Goal: Information Seeking & Learning: Learn about a topic

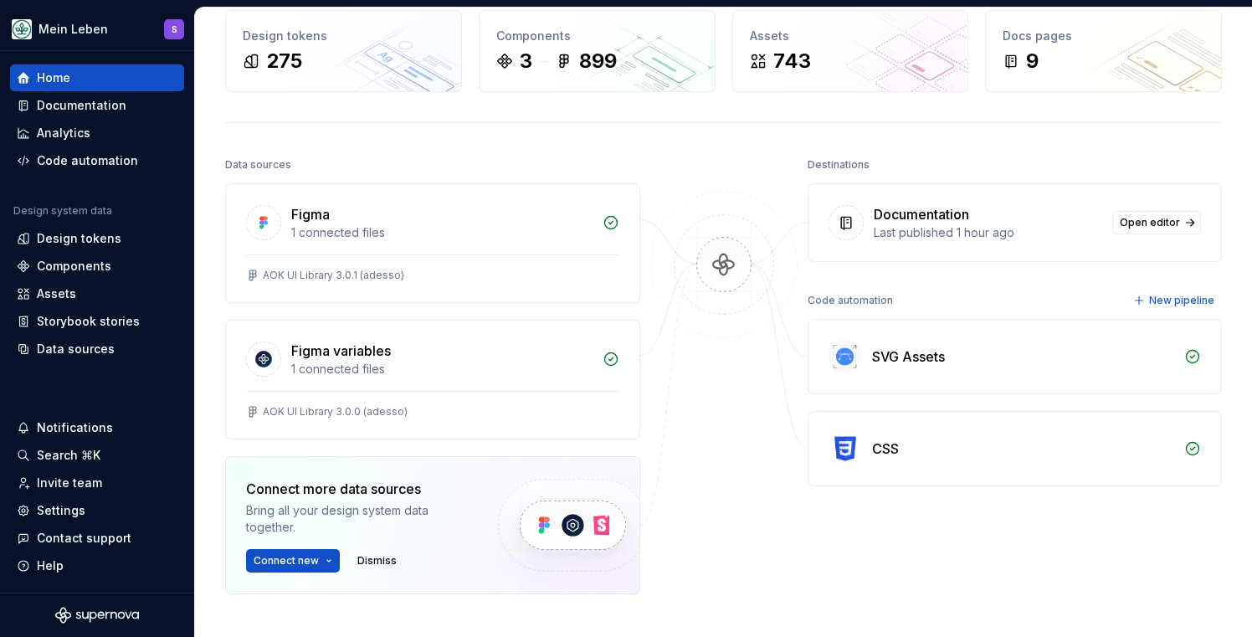
scroll to position [95, 0]
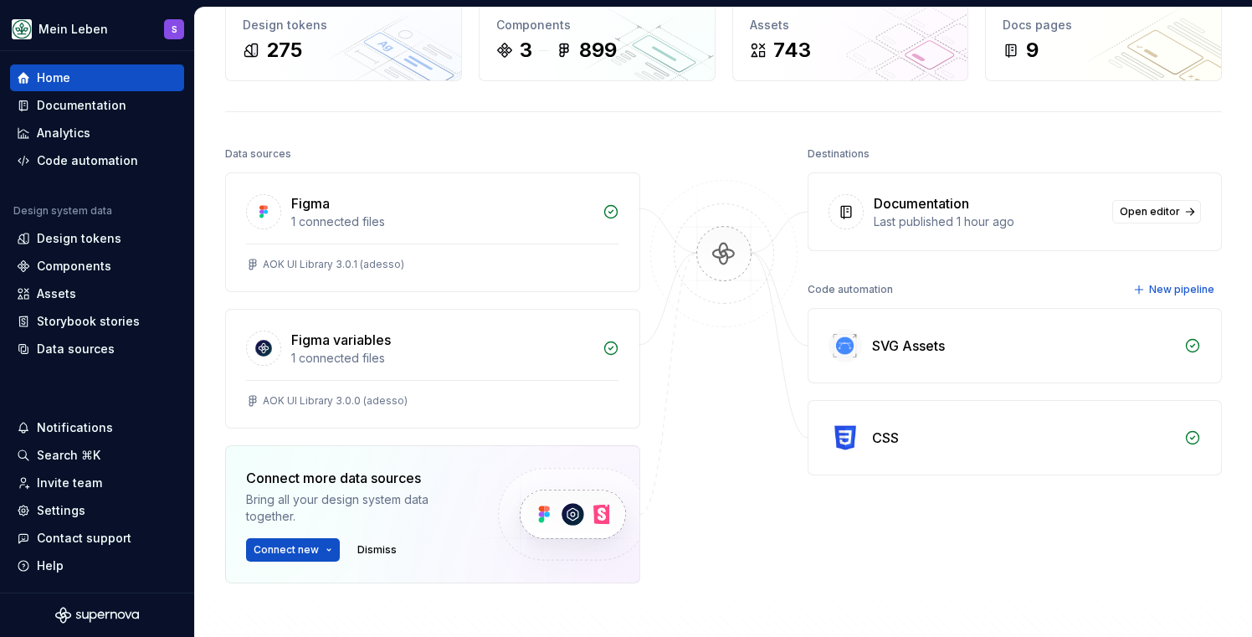
click at [725, 177] on div at bounding box center [723, 404] width 167 height 525
click at [413, 219] on div "1 connected files" at bounding box center [441, 221] width 301 height 17
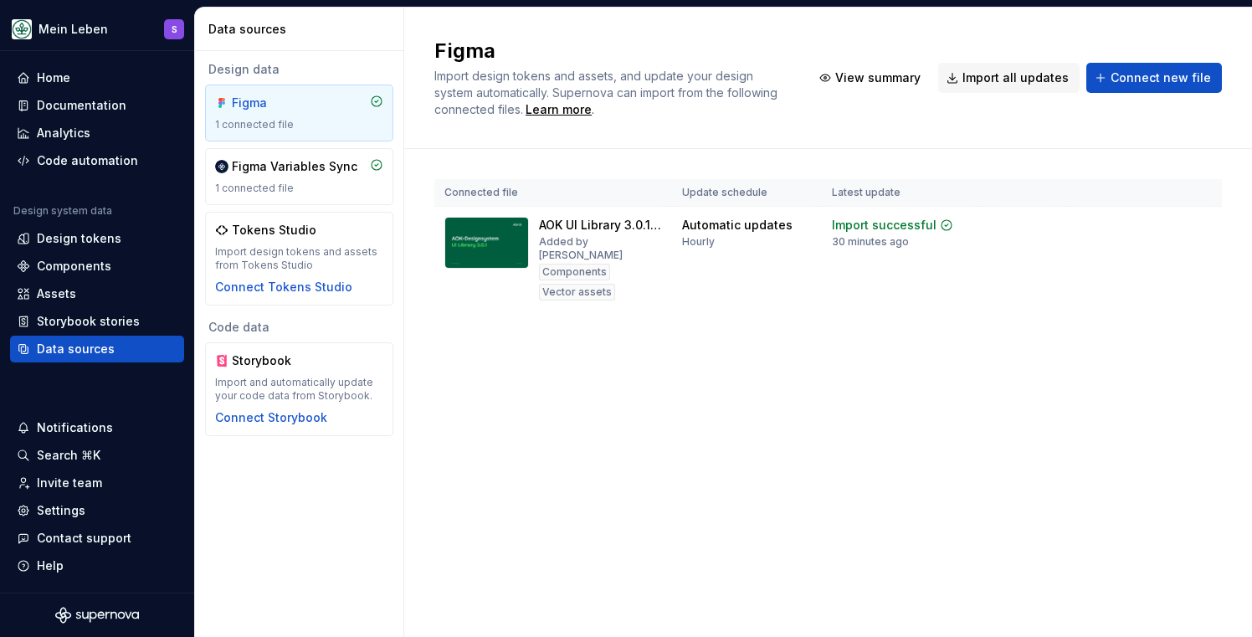
click at [314, 124] on div "1 connected file" at bounding box center [299, 124] width 168 height 13
click at [578, 264] on div "Components" at bounding box center [574, 272] width 71 height 17
click at [1203, 225] on html "Mein Leben S Home Documentation Analytics Code automation Design system data De…" at bounding box center [626, 318] width 1252 height 637
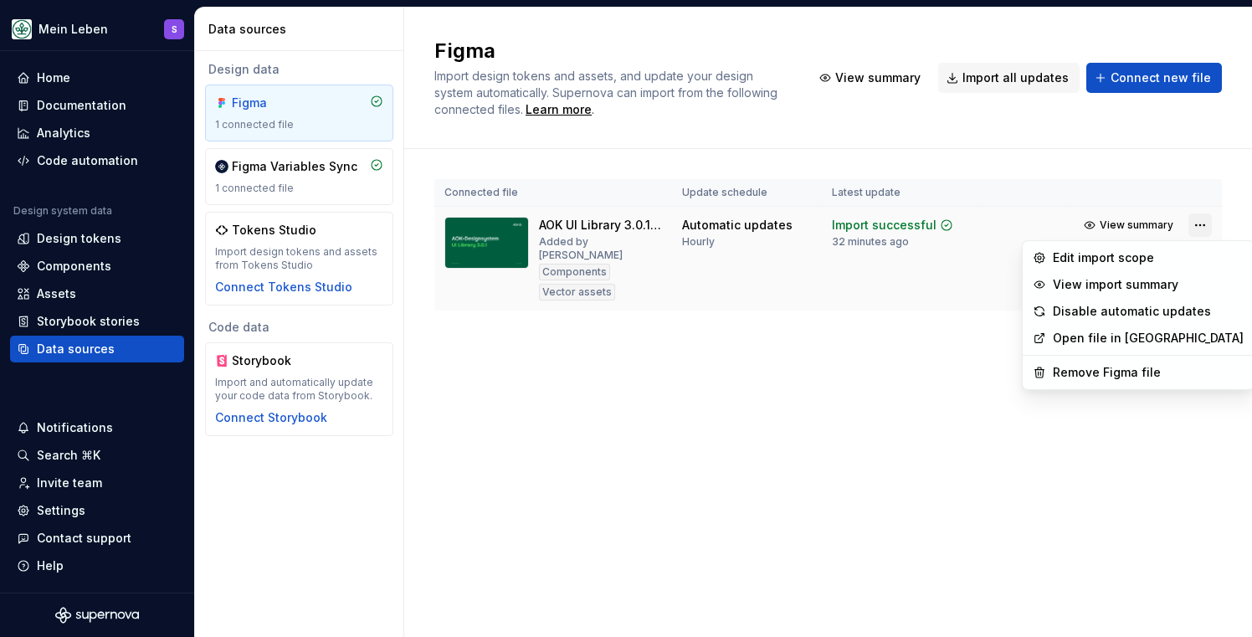
click at [1203, 225] on html "Mein Leben S Home Documentation Analytics Code automation Design system data De…" at bounding box center [626, 318] width 1252 height 637
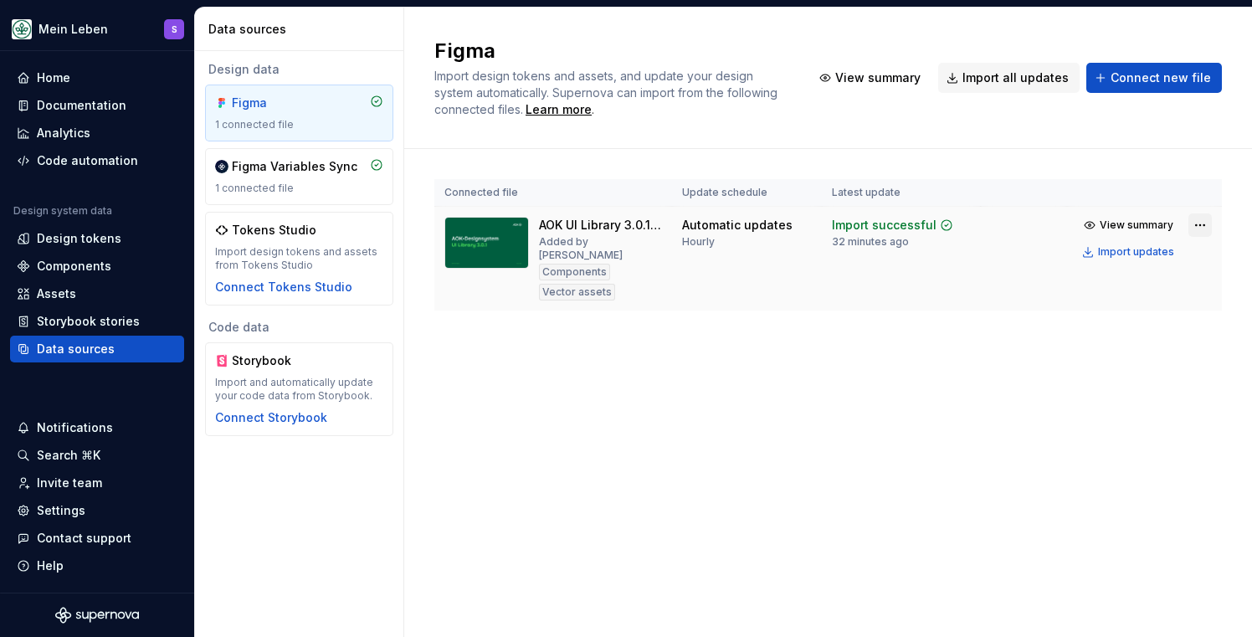
click at [1203, 225] on html "Mein Leben S Home Documentation Analytics Code automation Design system data De…" at bounding box center [626, 318] width 1252 height 637
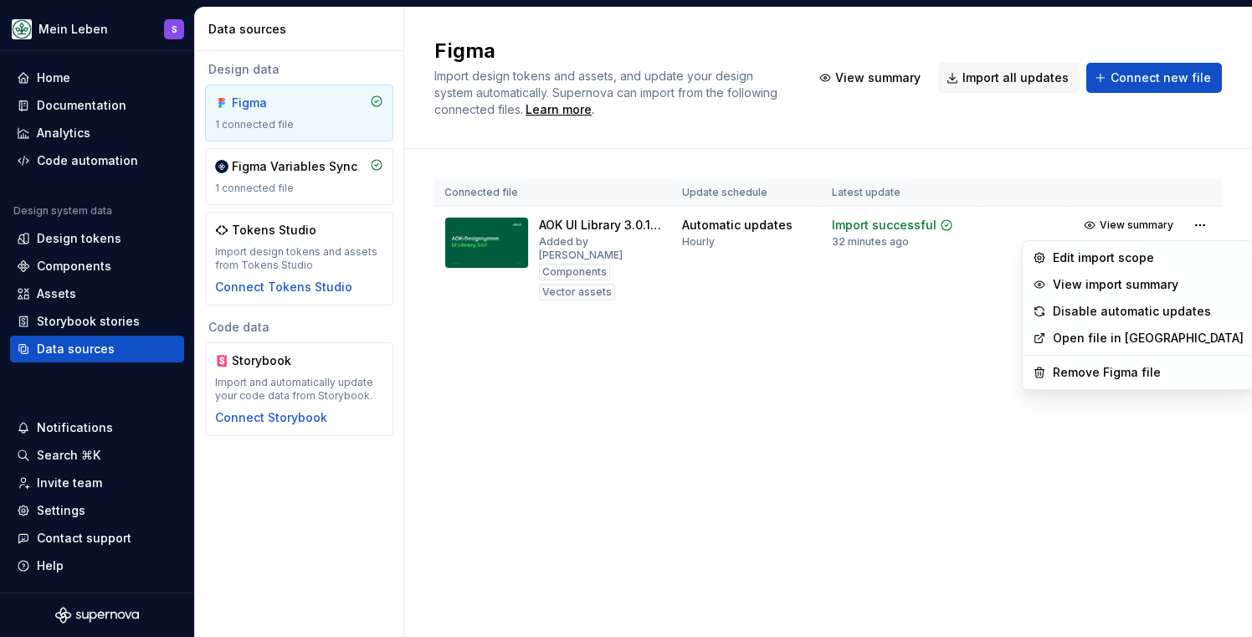
click at [884, 369] on html "Mein Leben S Home Documentation Analytics Code automation Design system data De…" at bounding box center [626, 318] width 1252 height 637
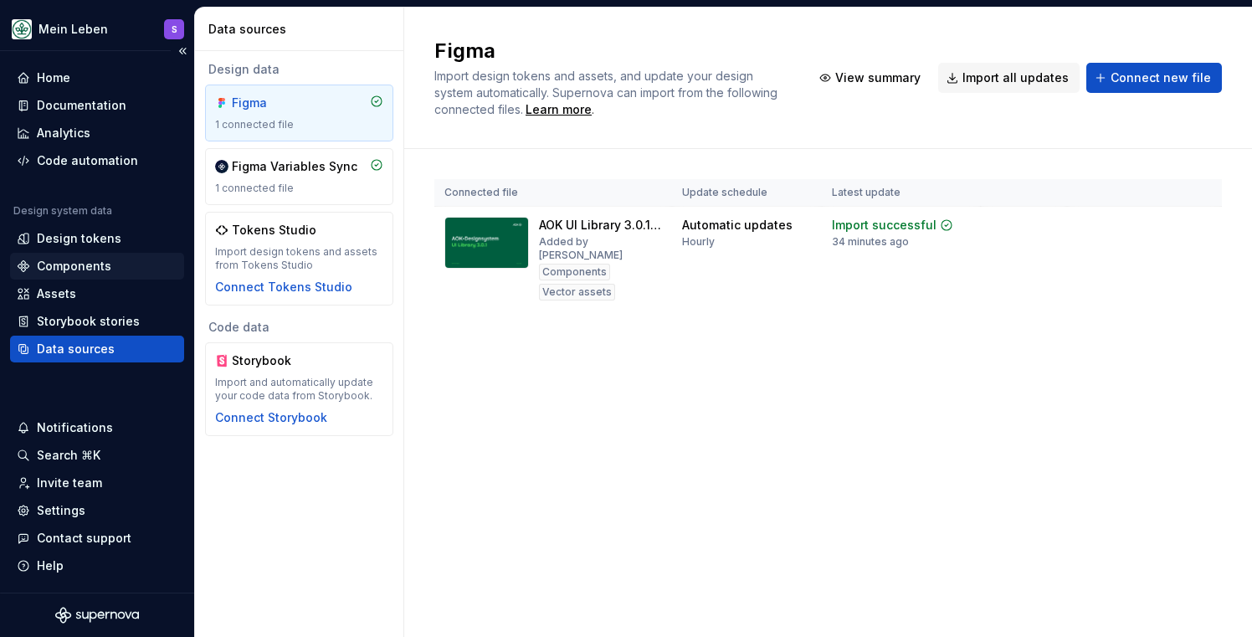
click at [78, 264] on div "Components" at bounding box center [74, 266] width 74 height 17
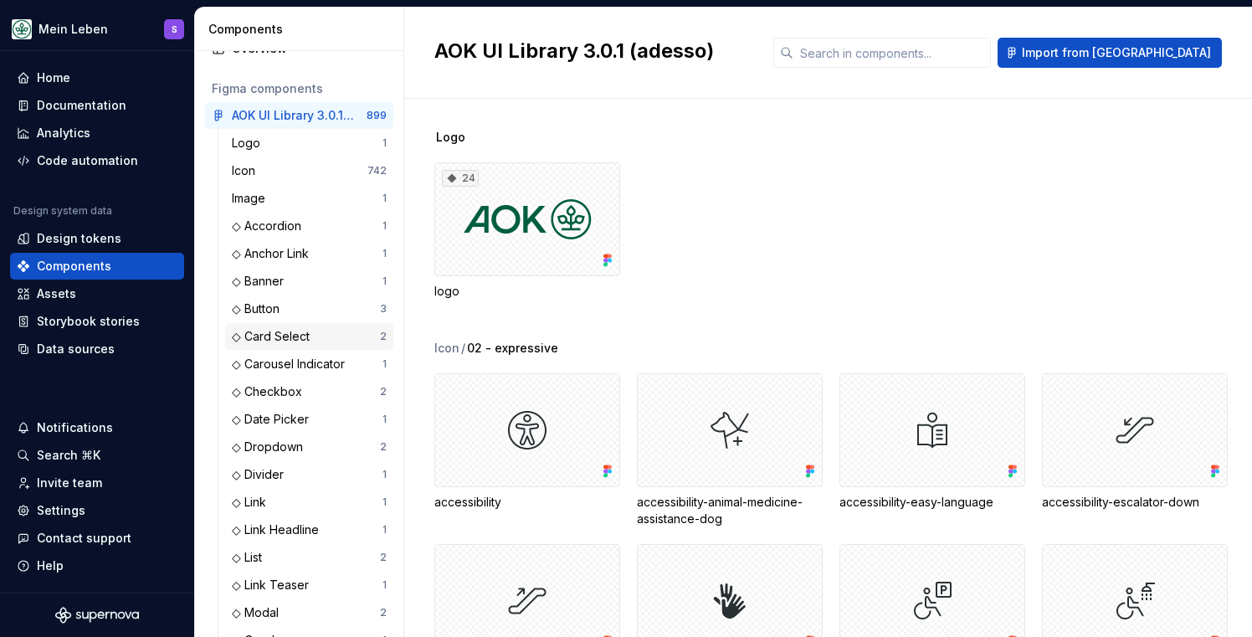
scroll to position [74, 0]
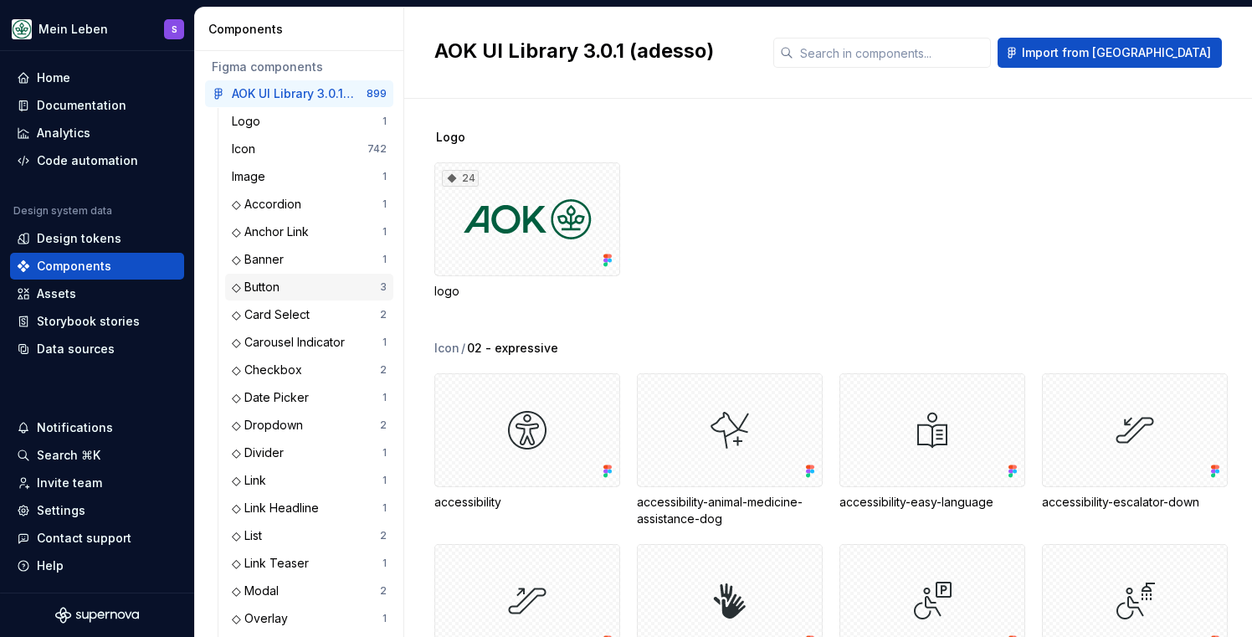
click at [280, 288] on div "◇ Button" at bounding box center [259, 287] width 54 height 17
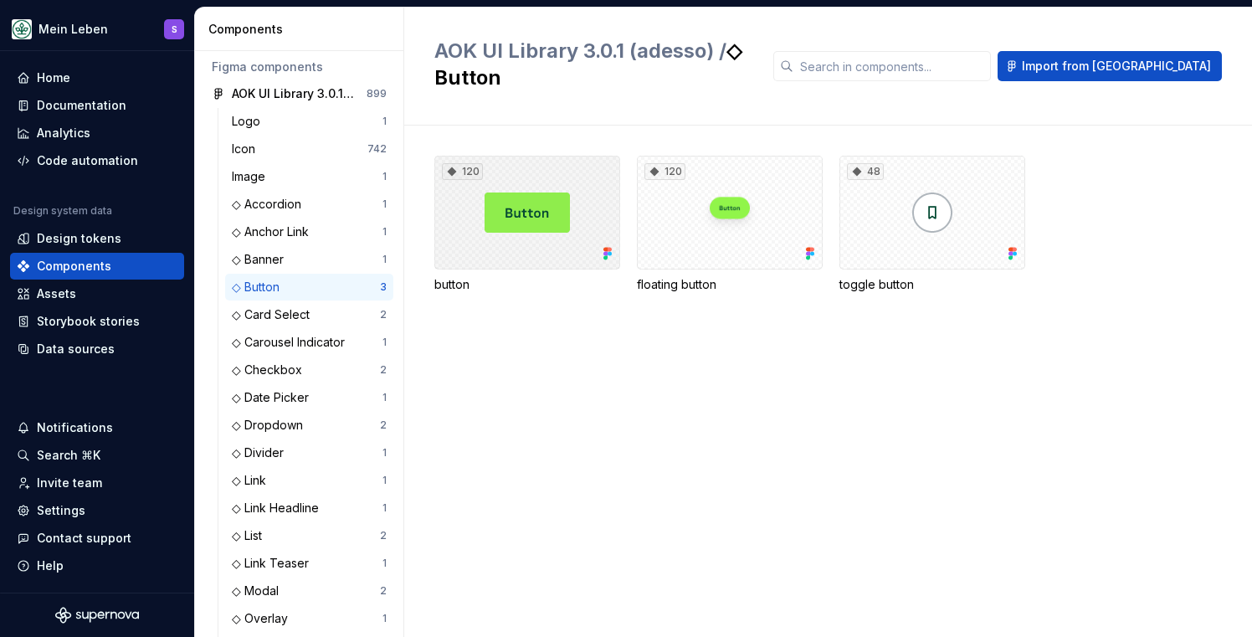
click at [526, 185] on div "120" at bounding box center [527, 213] width 186 height 114
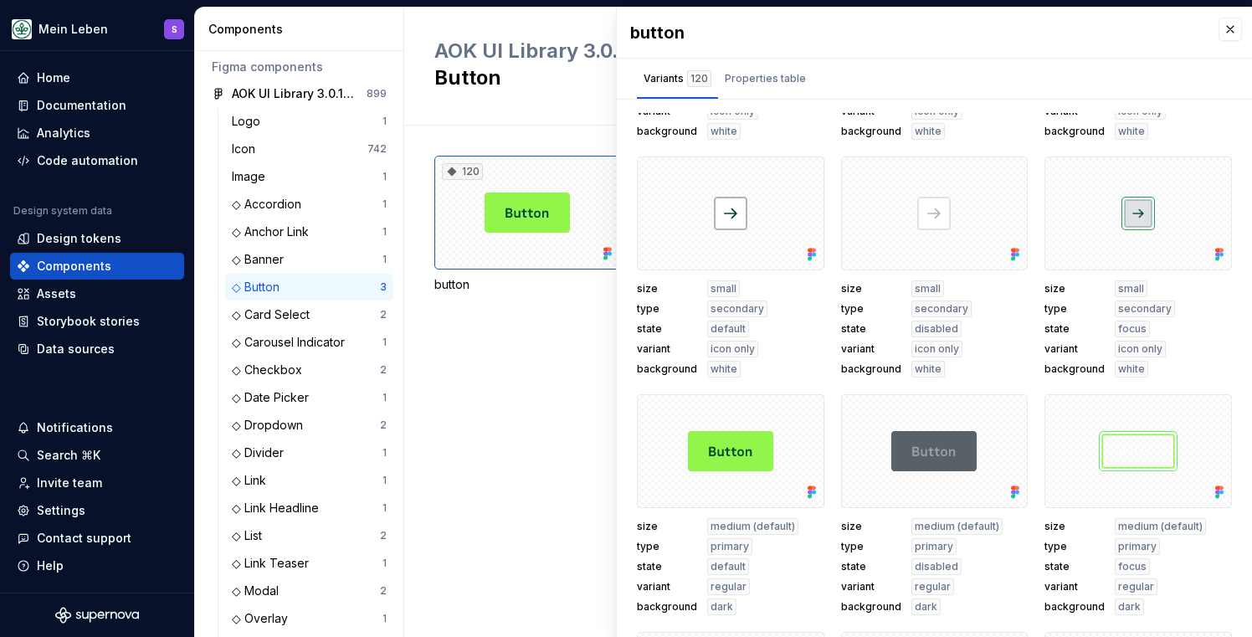
scroll to position [5860, 0]
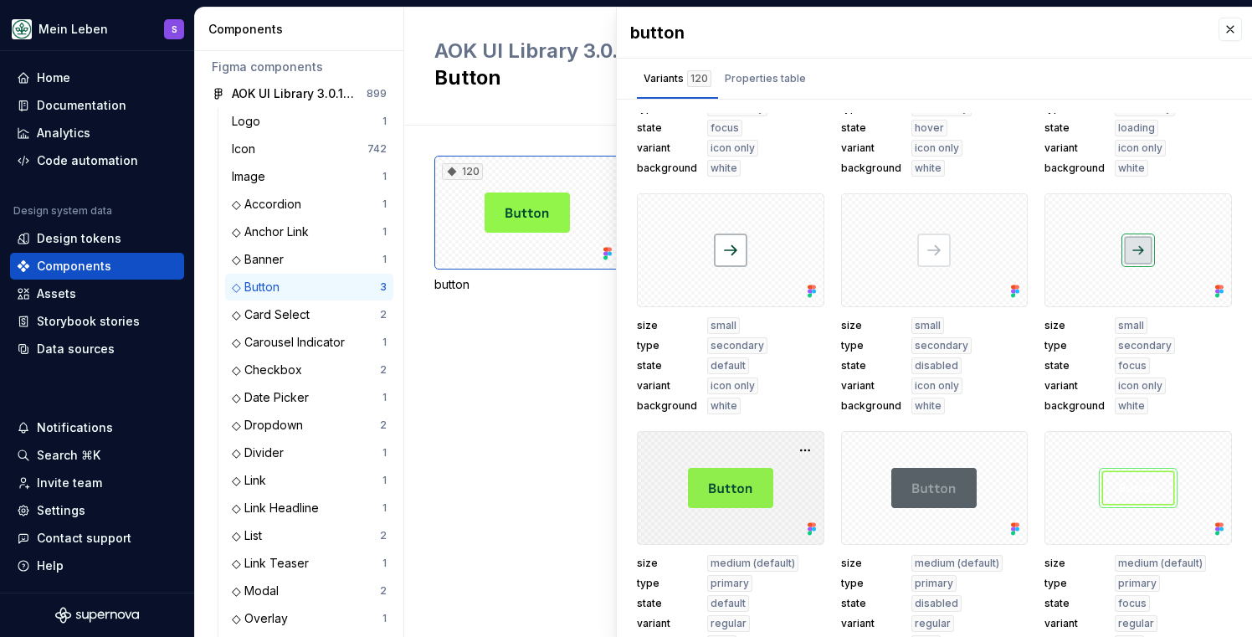
click at [731, 493] on div at bounding box center [730, 488] width 187 height 114
click at [707, 485] on div at bounding box center [730, 488] width 187 height 114
click at [671, 484] on div at bounding box center [730, 488] width 187 height 114
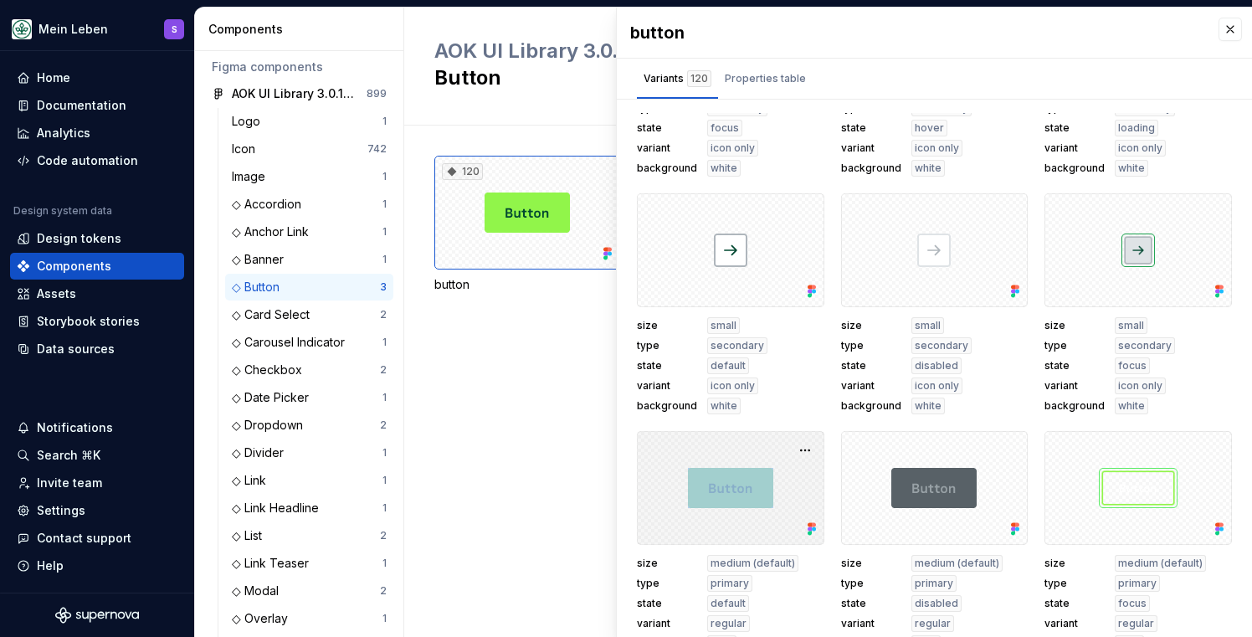
click at [671, 484] on div at bounding box center [730, 488] width 187 height 114
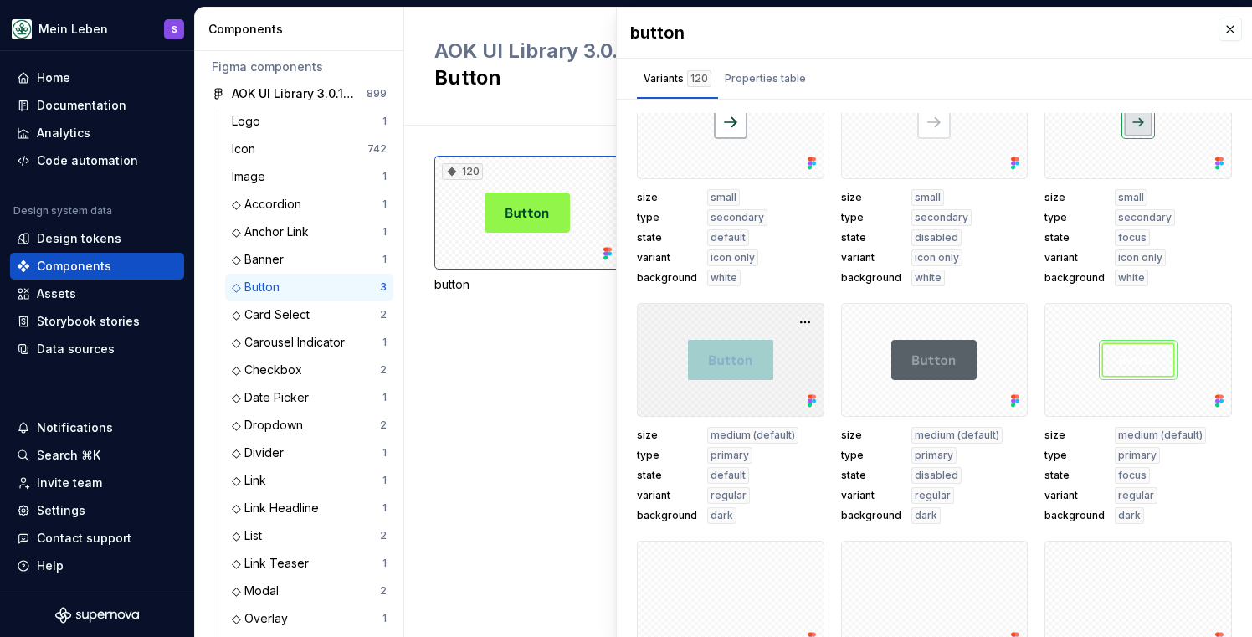
scroll to position [5989, 0]
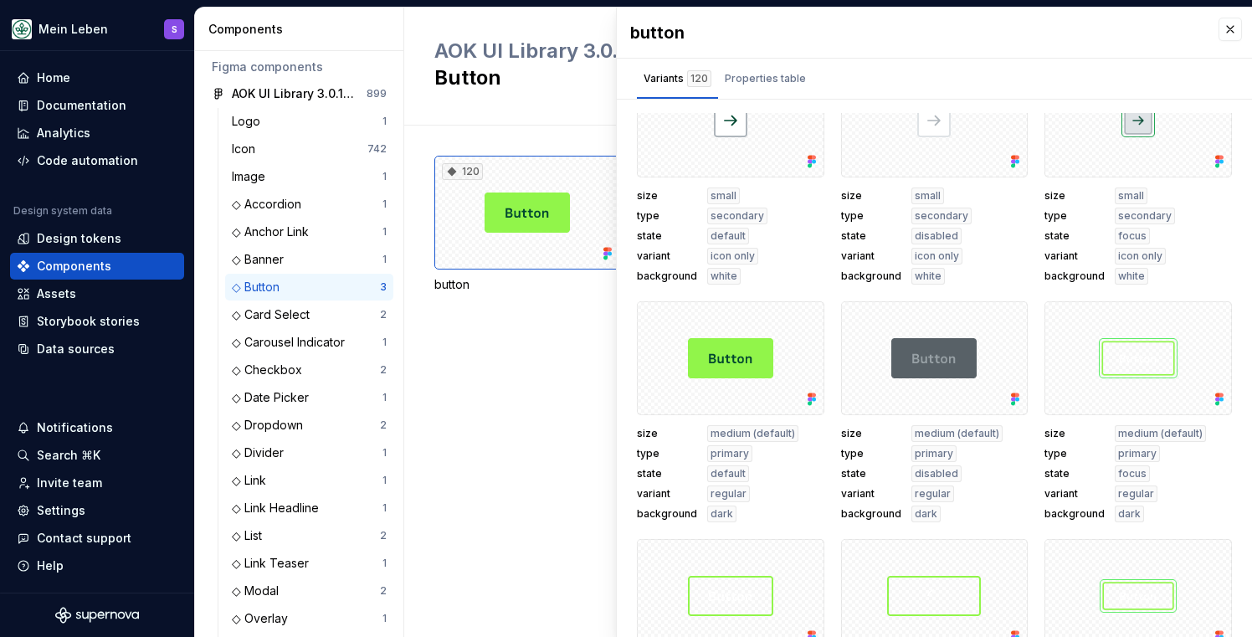
click at [660, 472] on span "state" at bounding box center [667, 473] width 60 height 13
click at [506, 320] on div "120 button 120 floating button 48 toggle button" at bounding box center [842, 380] width 817 height 511
click at [1220, 24] on button "button" at bounding box center [1229, 29] width 23 height 23
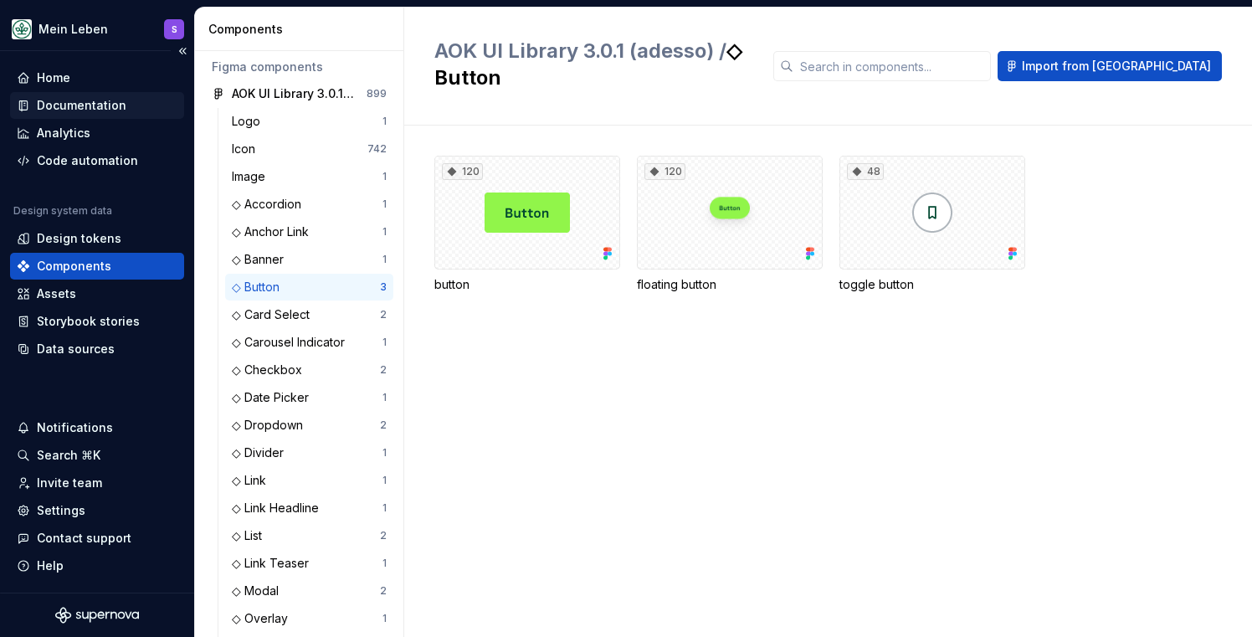
click at [127, 108] on div "Documentation" at bounding box center [97, 105] width 161 height 17
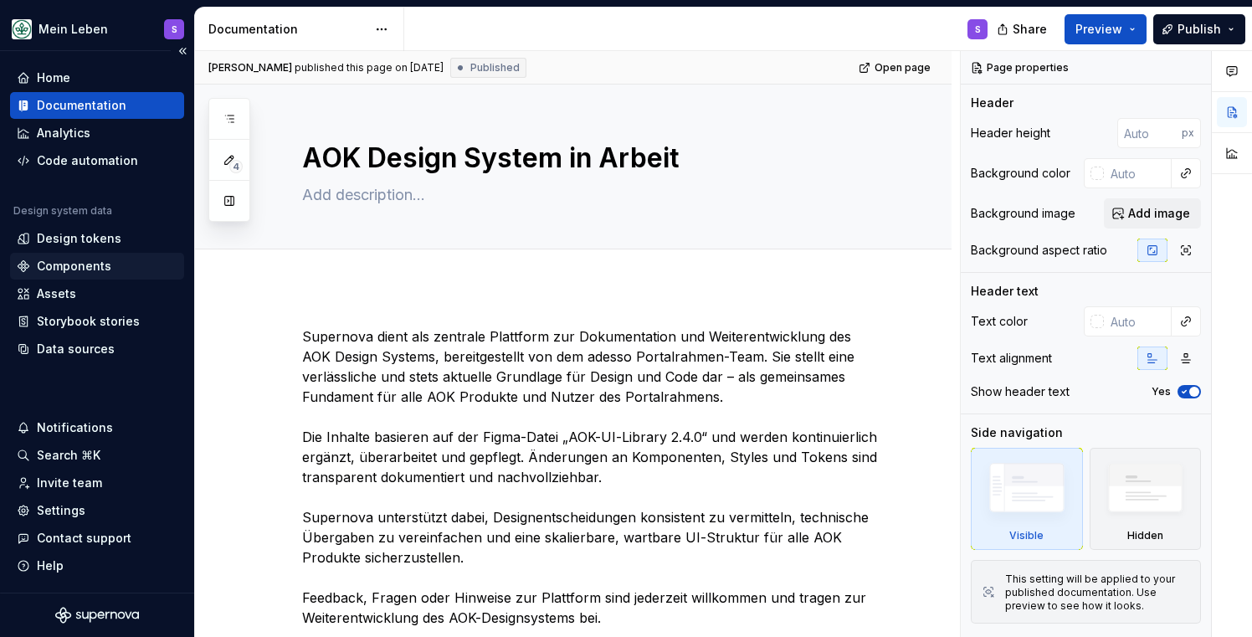
drag, startPoint x: 1047, startPoint y: 431, endPoint x: 93, endPoint y: 267, distance: 967.7
click at [93, 267] on div "Components" at bounding box center [74, 266] width 74 height 17
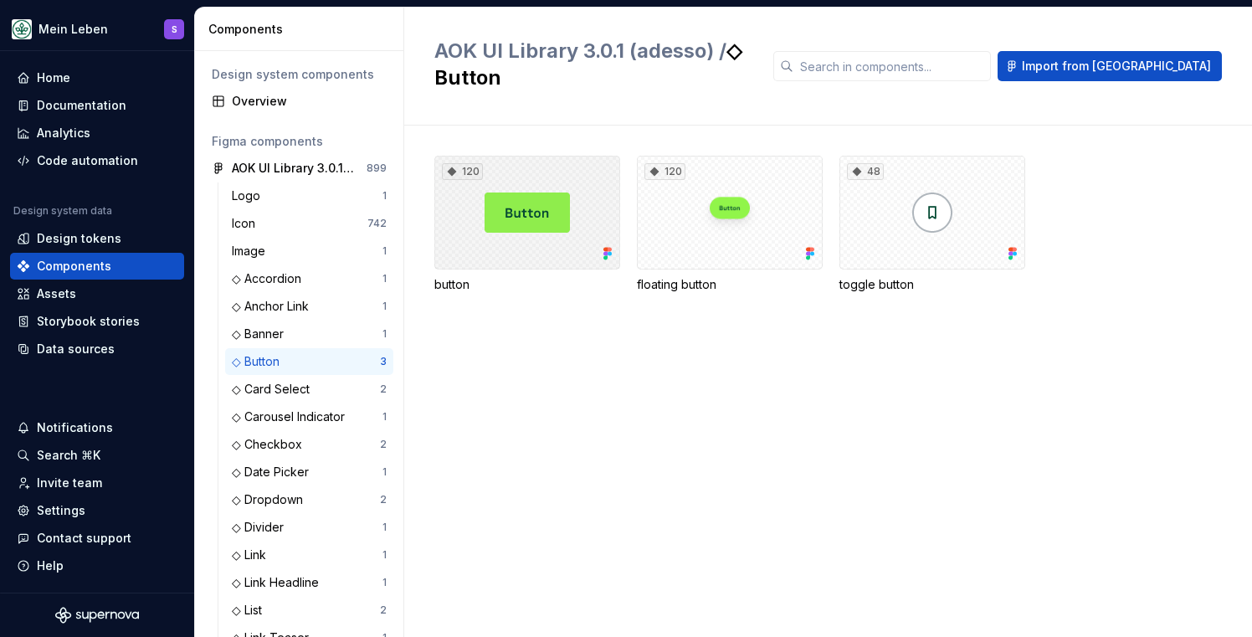
click at [537, 196] on div "120" at bounding box center [527, 213] width 186 height 114
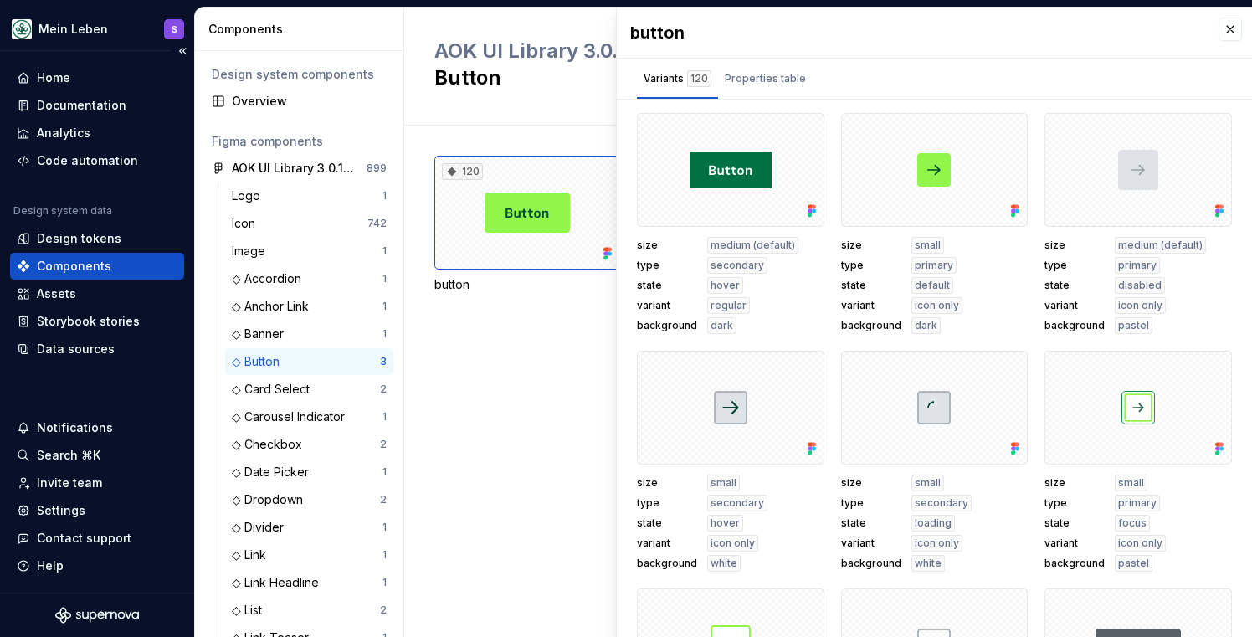
click at [79, 258] on div "Components" at bounding box center [74, 266] width 74 height 17
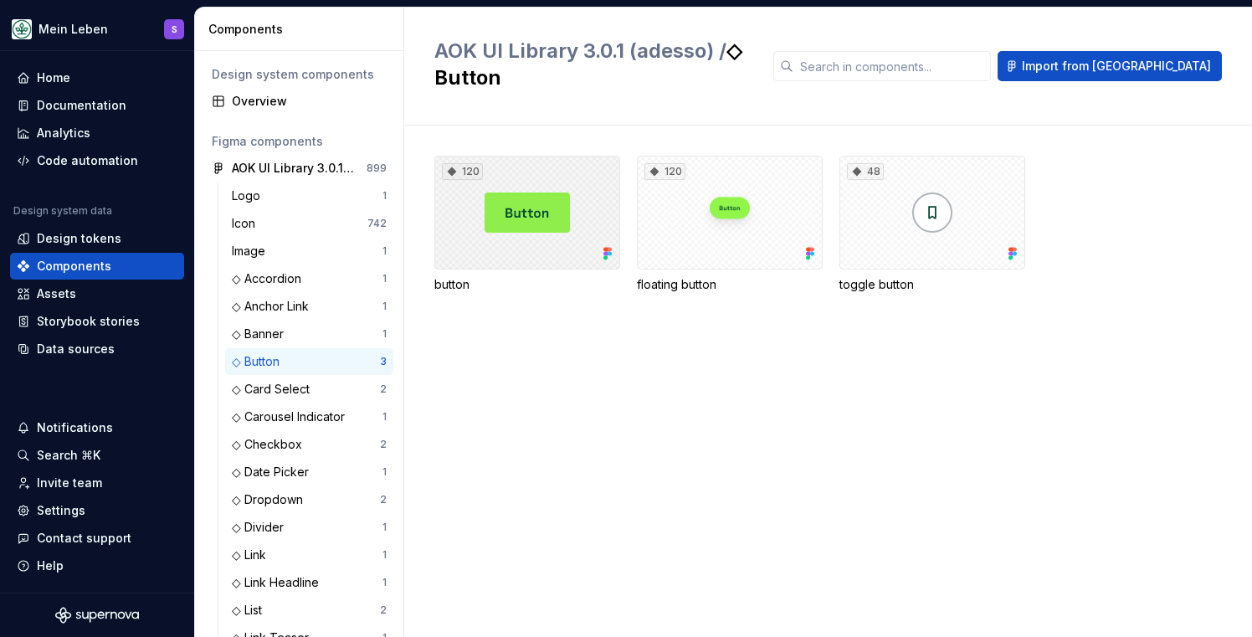
click at [527, 195] on div "120" at bounding box center [527, 213] width 186 height 114
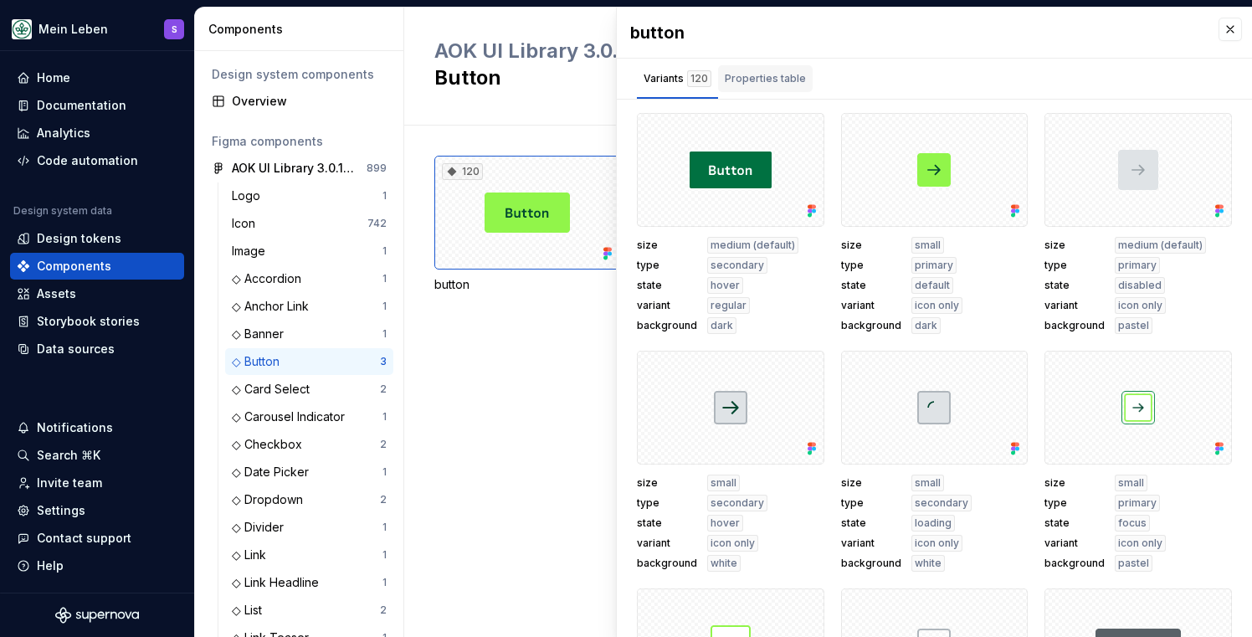
click at [781, 79] on div "Properties table" at bounding box center [765, 78] width 81 height 17
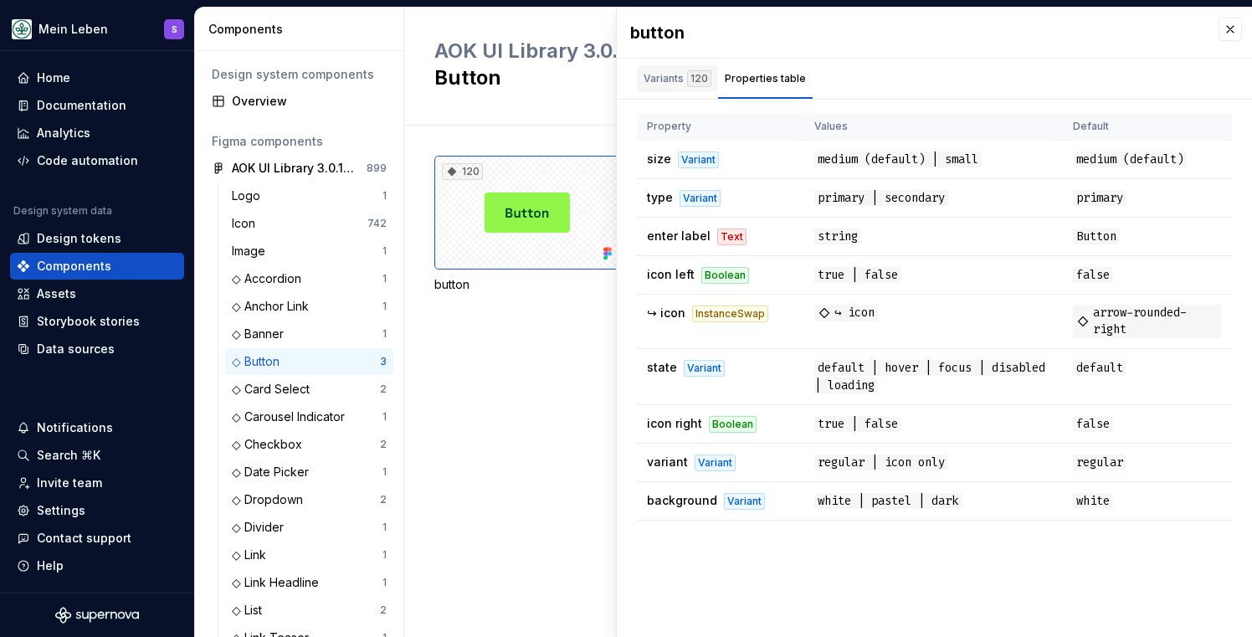
click at [658, 77] on div "Variants 120" at bounding box center [677, 78] width 68 height 17
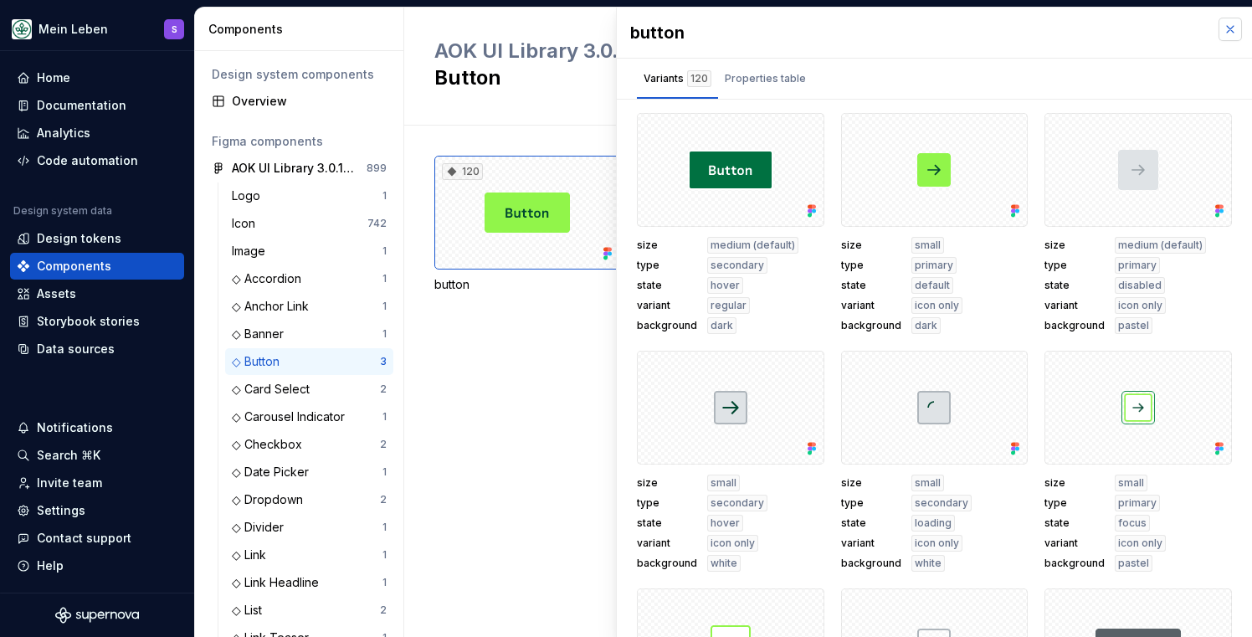
click at [1219, 37] on button "button" at bounding box center [1229, 29] width 23 height 23
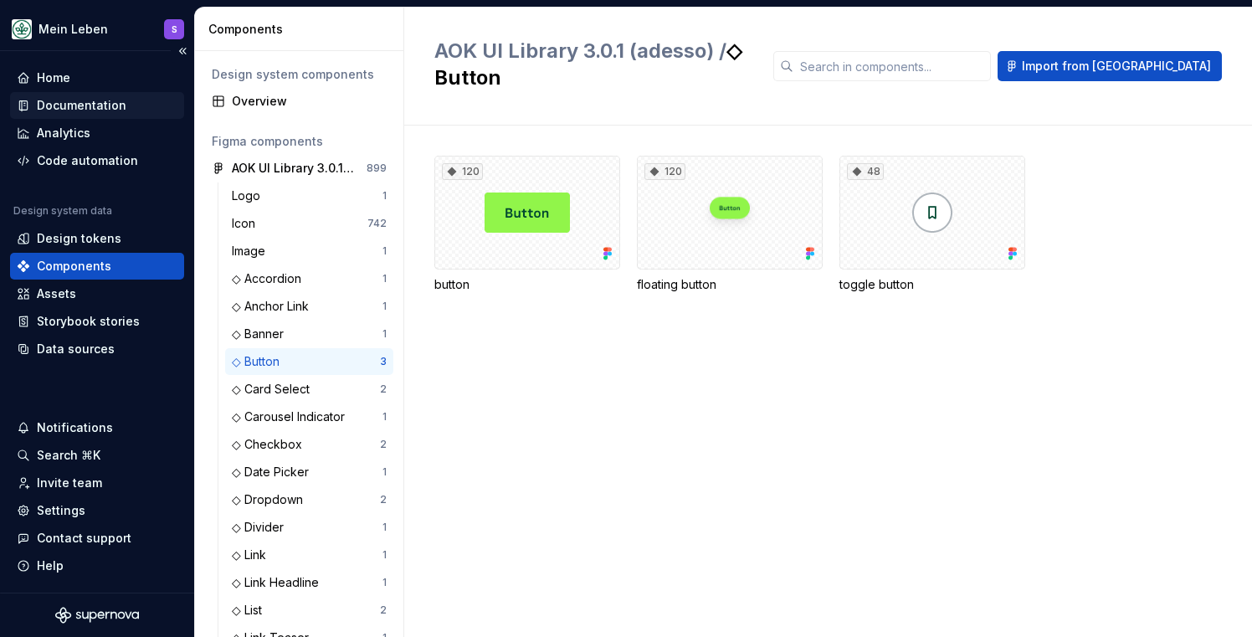
click at [45, 108] on div "Documentation" at bounding box center [82, 105] width 90 height 17
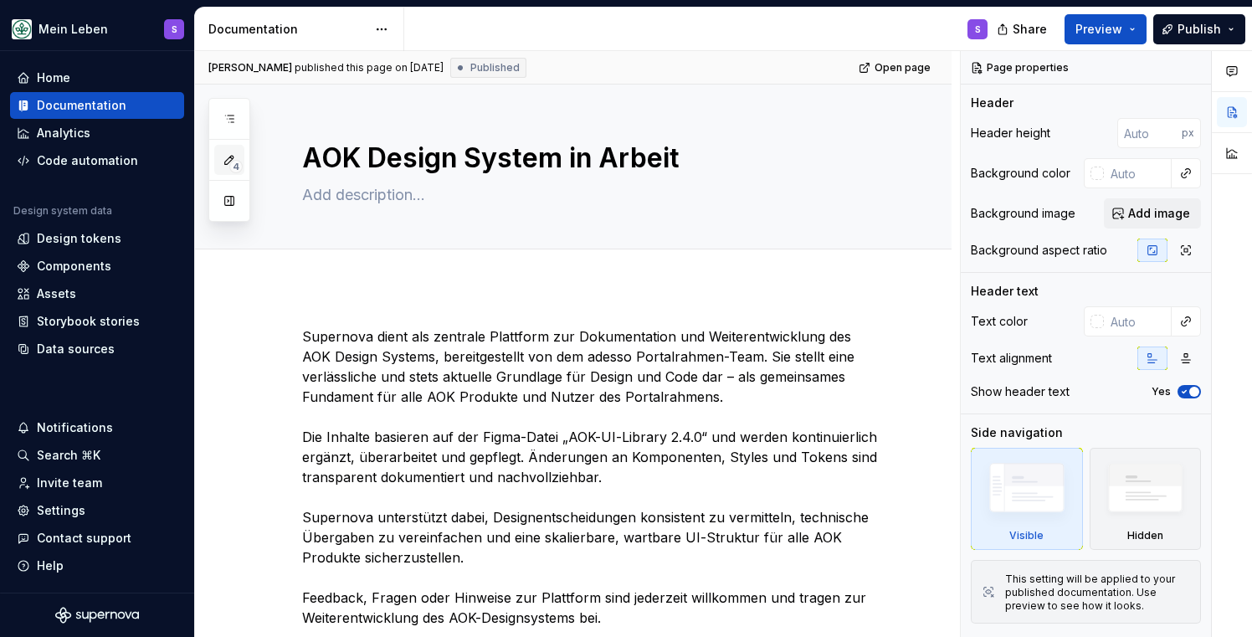
click at [221, 169] on button "4" at bounding box center [229, 160] width 30 height 30
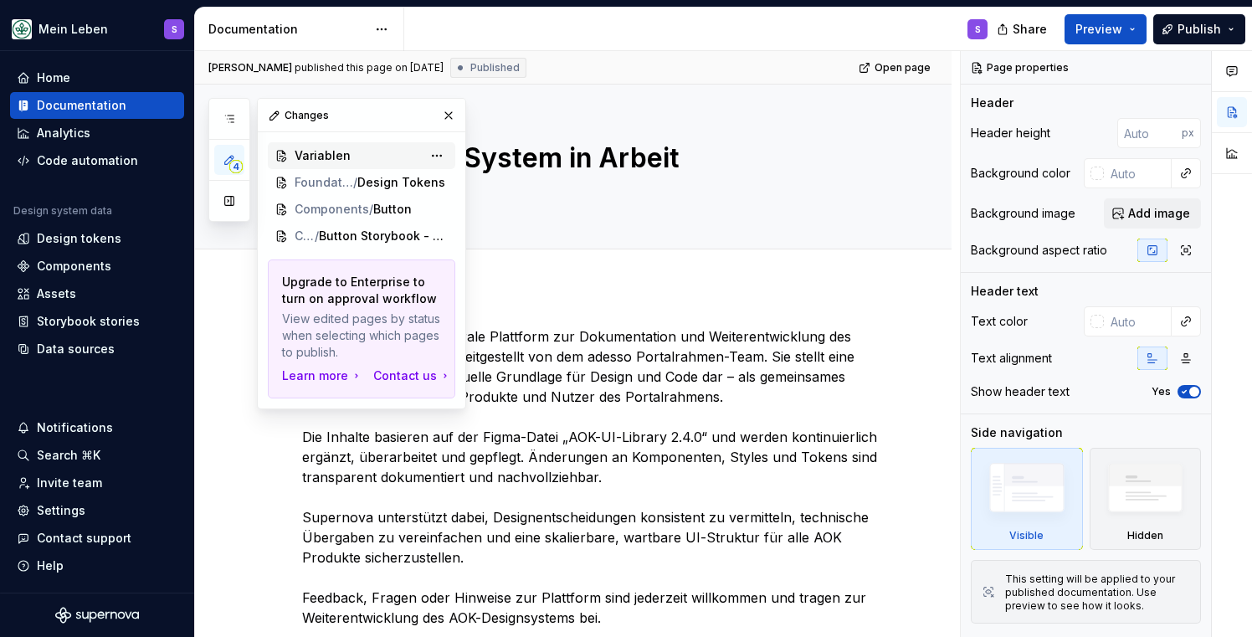
click at [333, 158] on span "Variablen" at bounding box center [322, 155] width 56 height 17
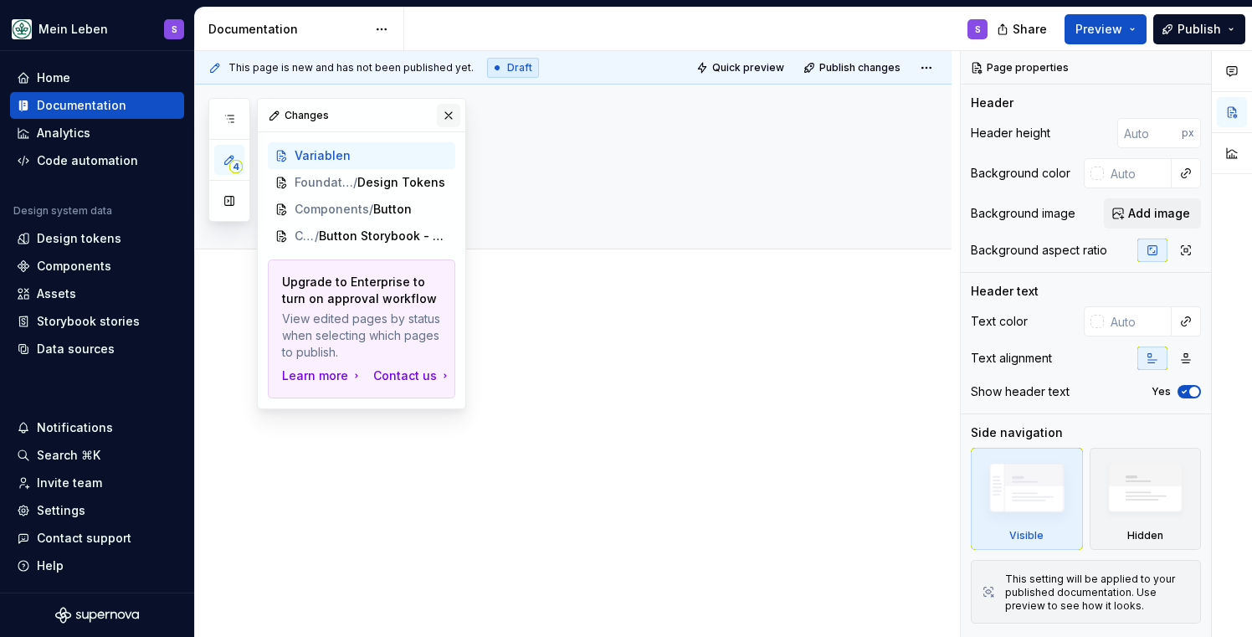
click at [447, 114] on button "button" at bounding box center [448, 115] width 23 height 23
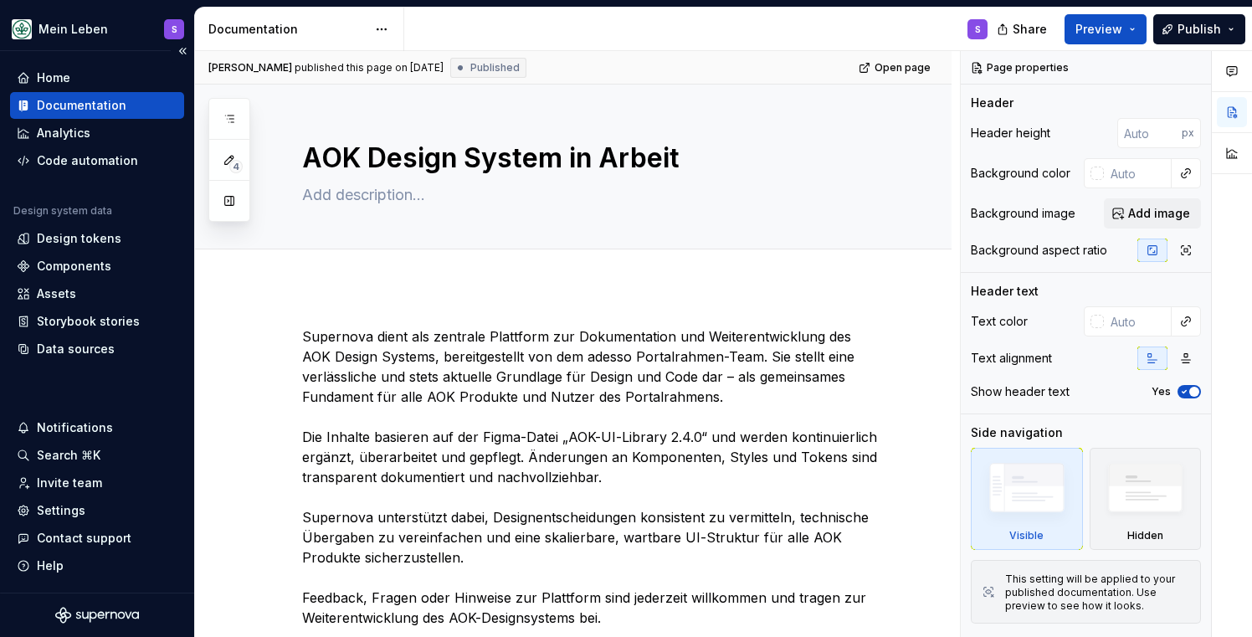
click at [71, 100] on div "Documentation" at bounding box center [82, 105] width 90 height 17
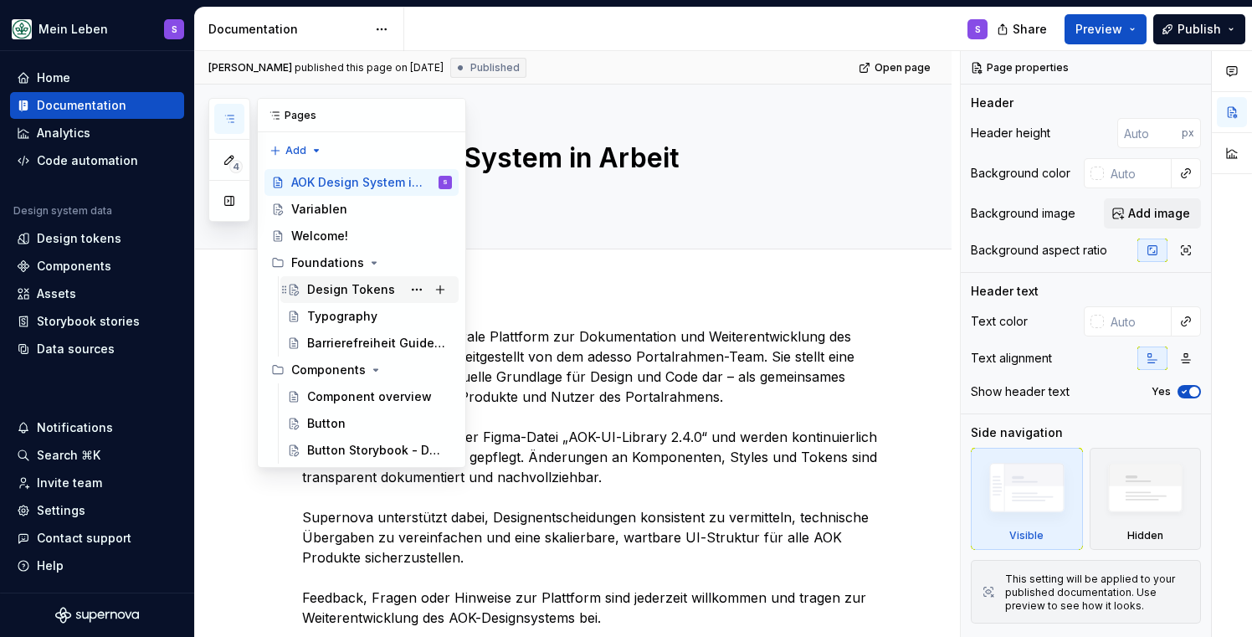
click at [342, 285] on div "Design Tokens" at bounding box center [351, 289] width 88 height 17
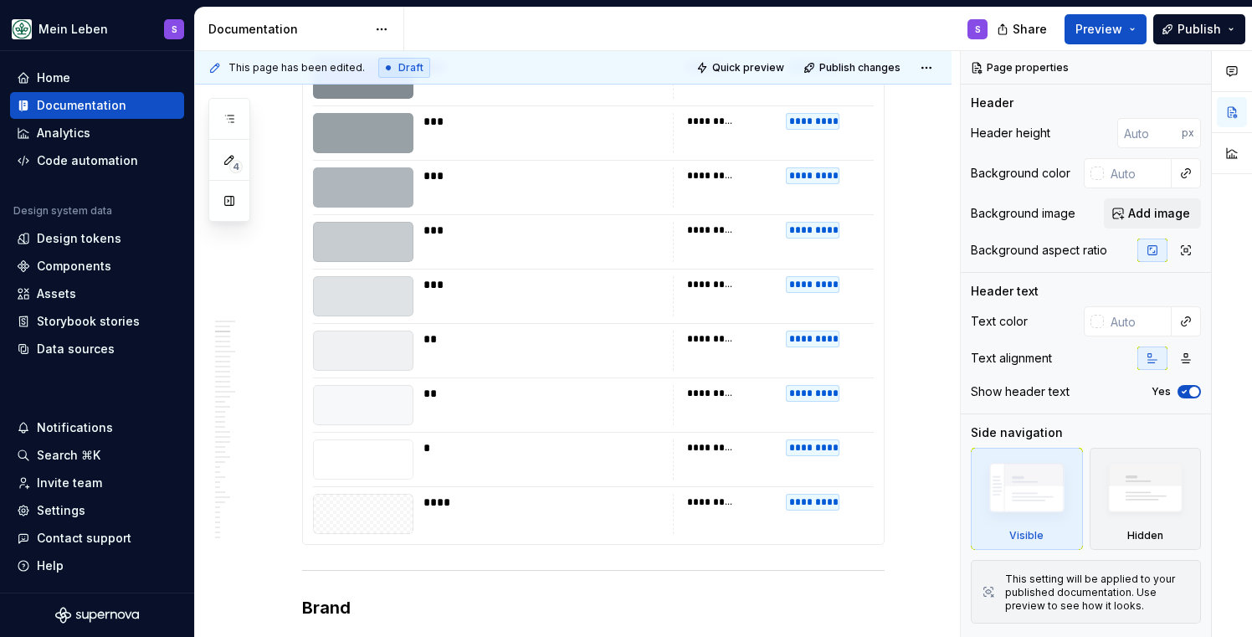
scroll to position [1689, 0]
click at [60, 264] on div "Components" at bounding box center [74, 266] width 74 height 17
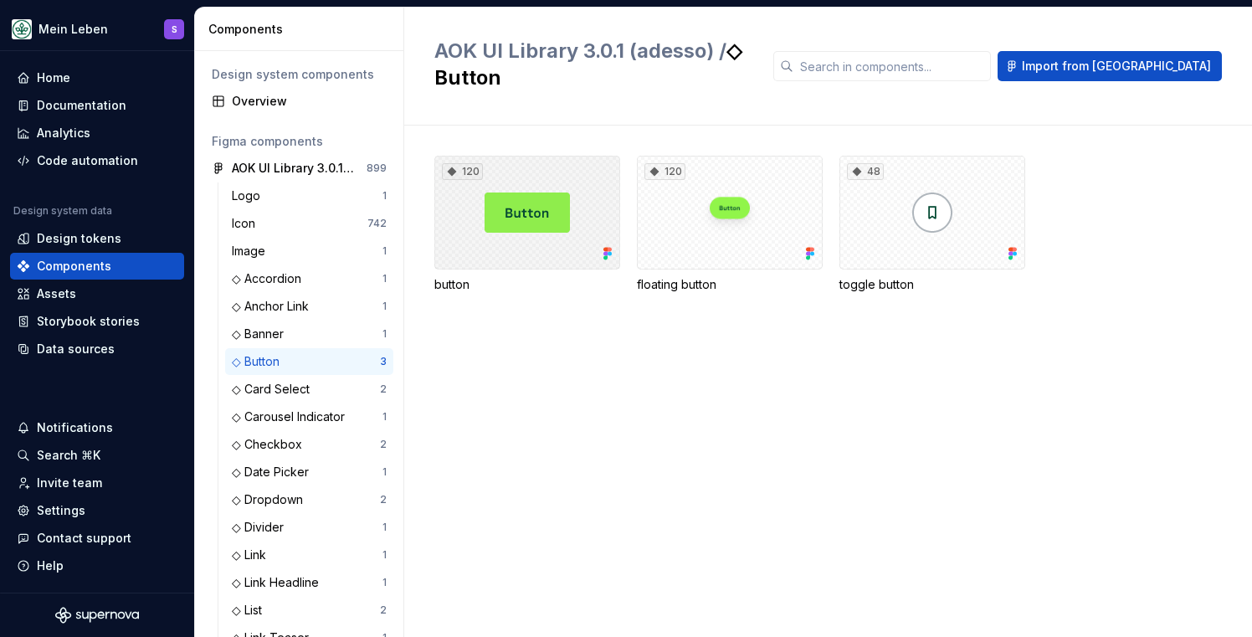
click at [522, 170] on div "120" at bounding box center [527, 213] width 186 height 114
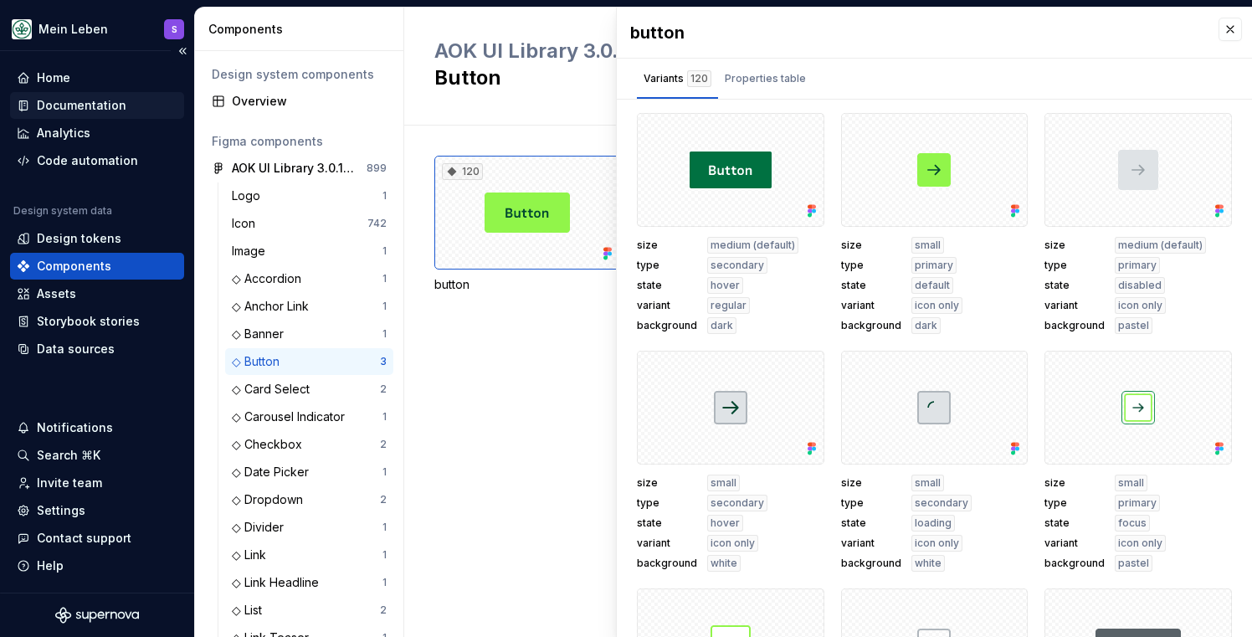
click at [64, 109] on div "Documentation" at bounding box center [82, 105] width 90 height 17
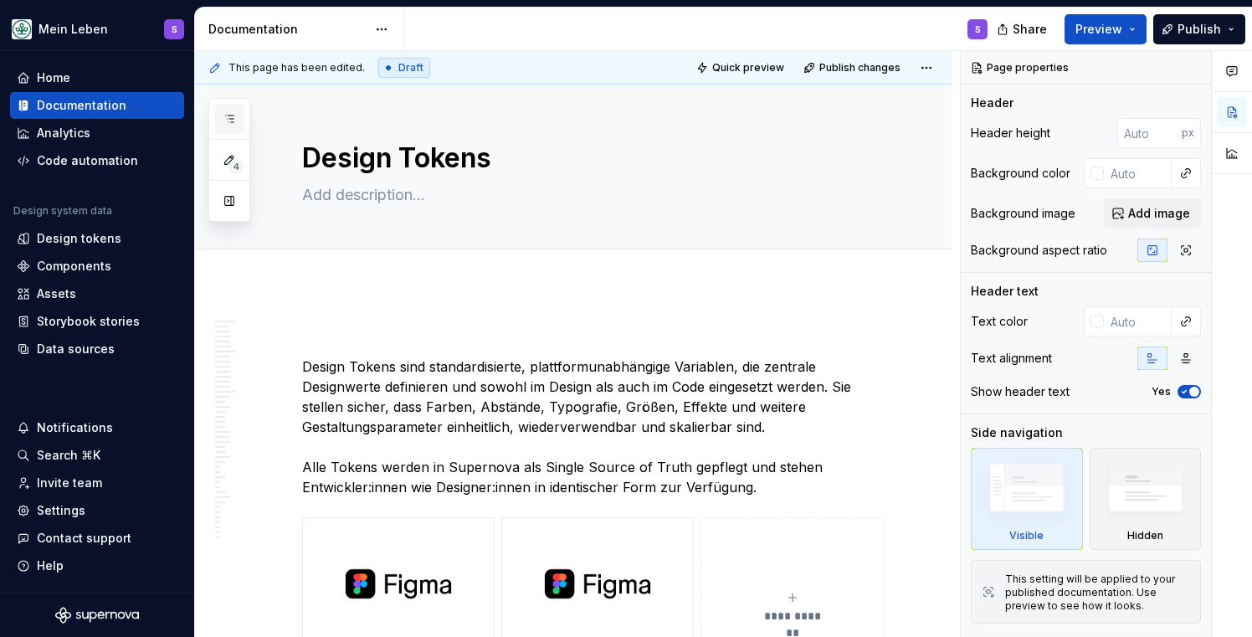
click at [233, 120] on icon "button" at bounding box center [229, 118] width 13 height 13
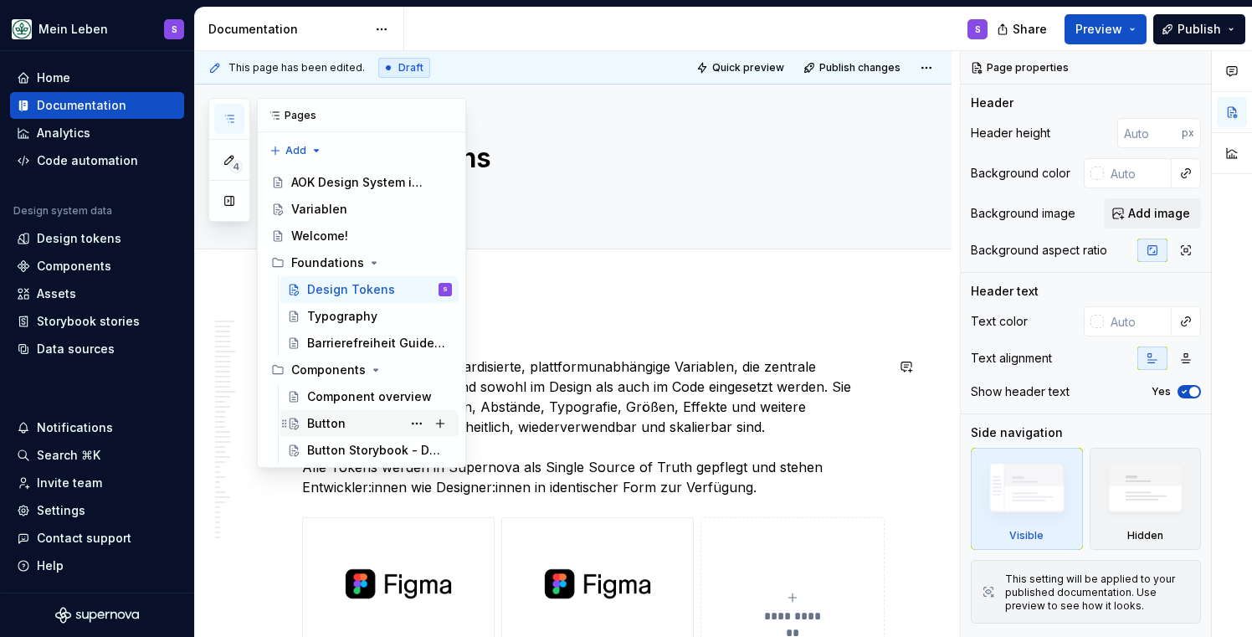
click at [317, 419] on div "Button" at bounding box center [326, 423] width 38 height 17
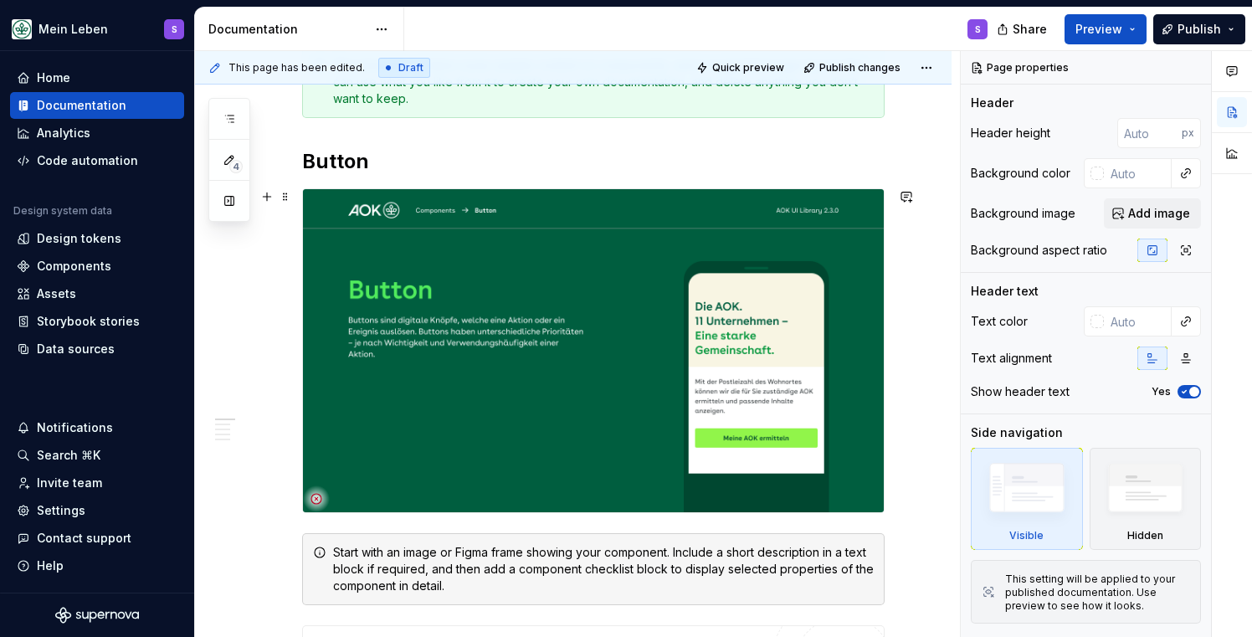
scroll to position [446, 0]
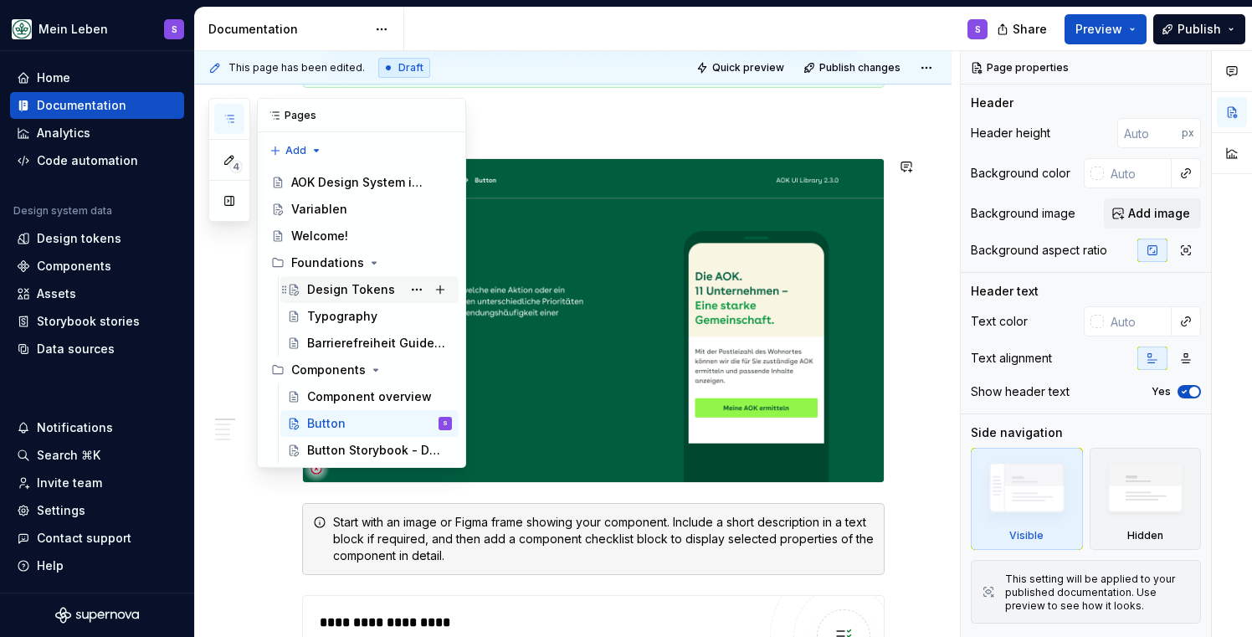
click at [361, 293] on div "Design Tokens" at bounding box center [351, 289] width 88 height 17
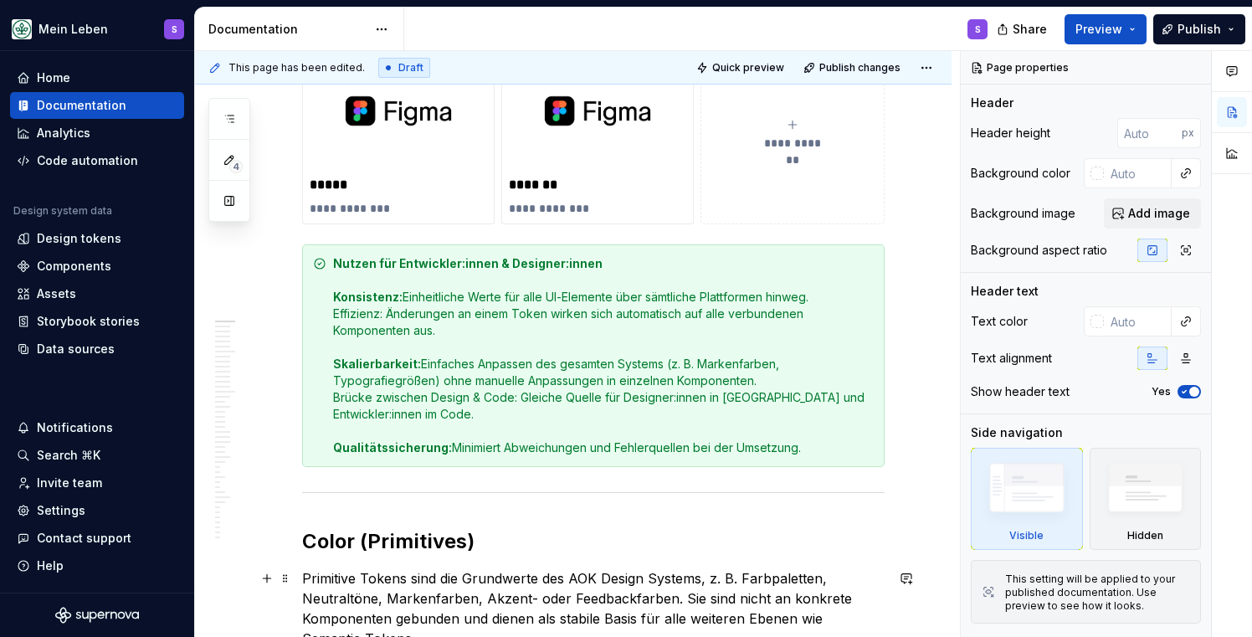
scroll to position [489, 0]
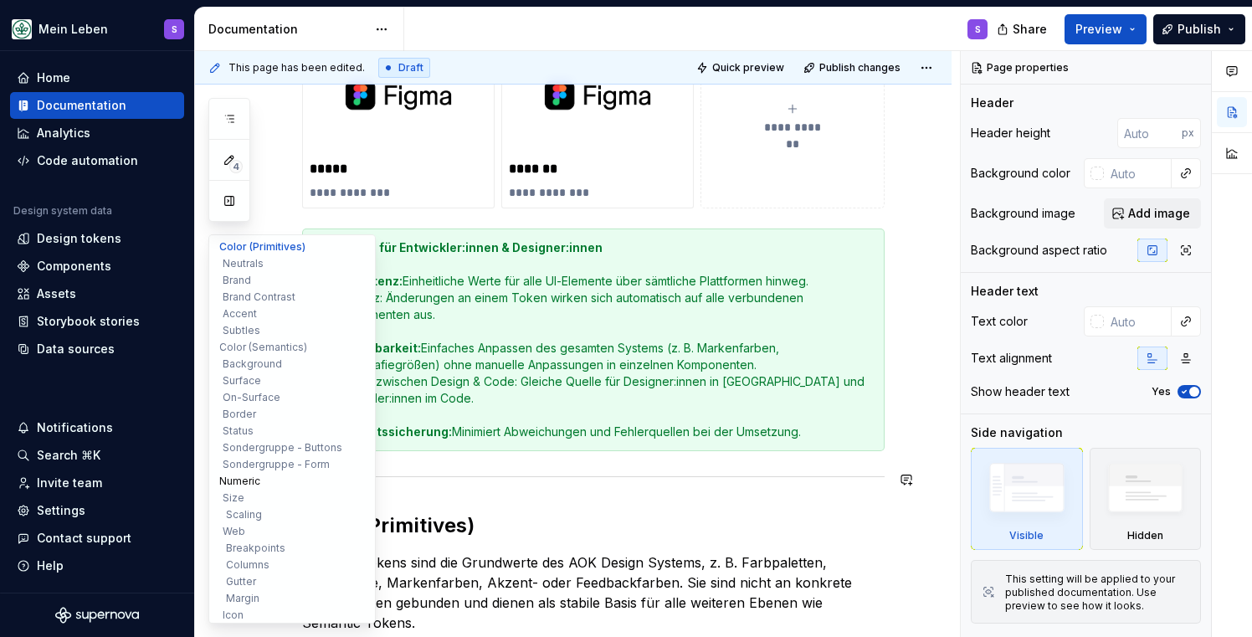
click at [242, 480] on button "Numeric" at bounding box center [292, 481] width 159 height 17
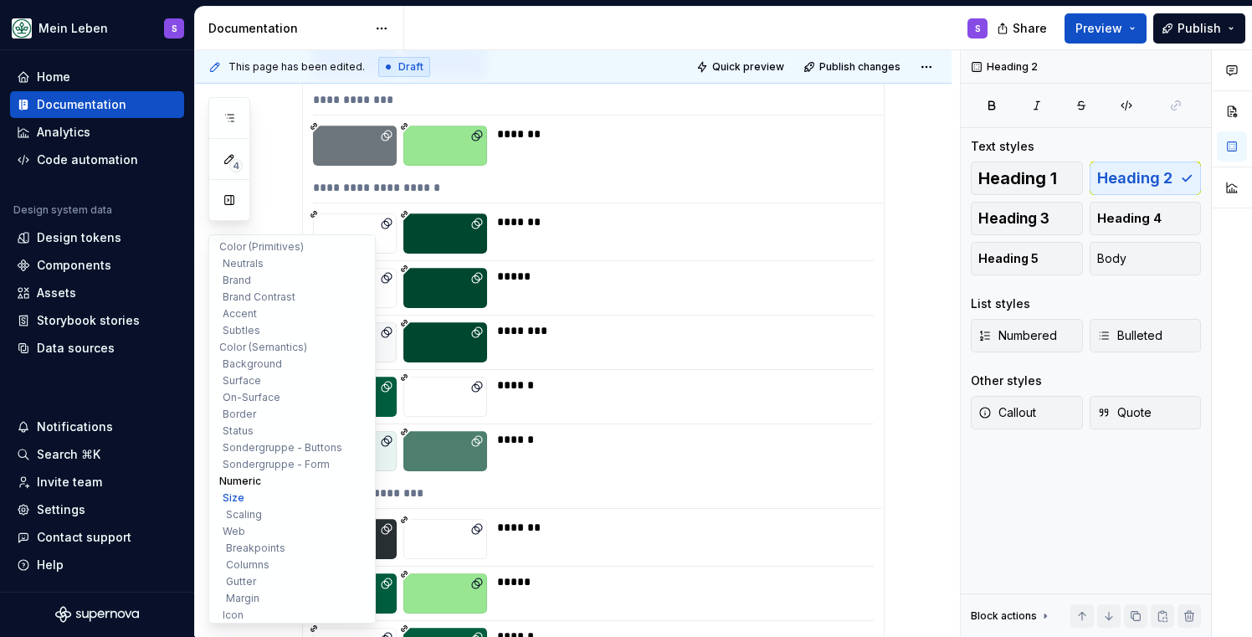
scroll to position [17946, 0]
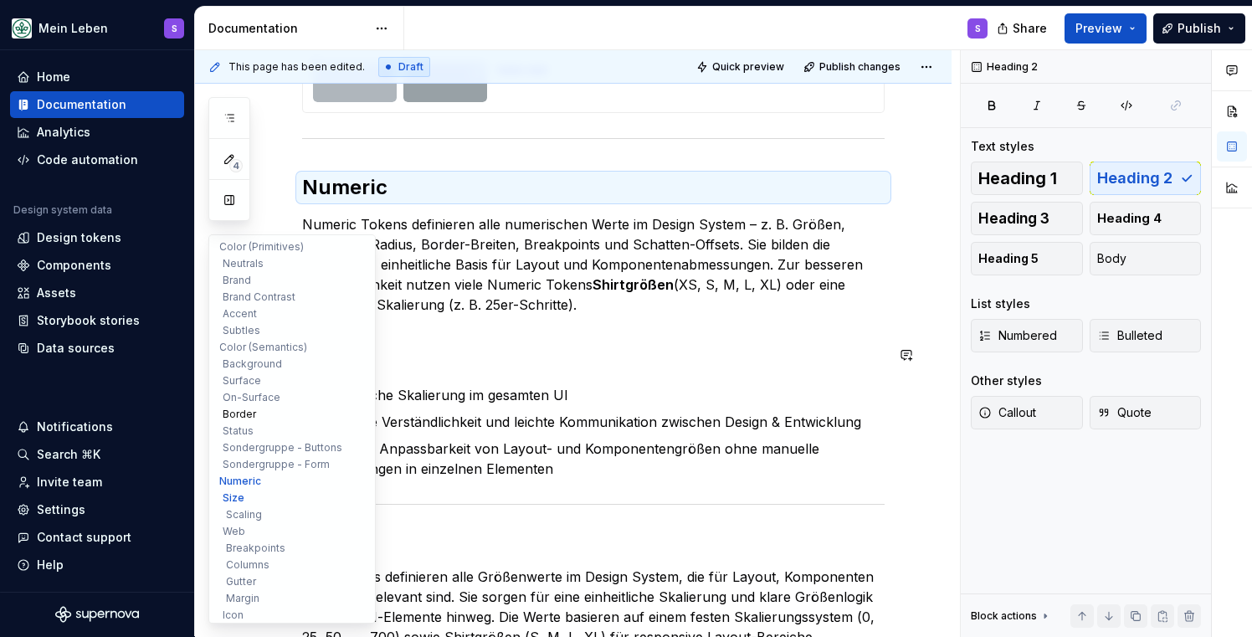
click at [241, 422] on button "Border" at bounding box center [292, 414] width 159 height 17
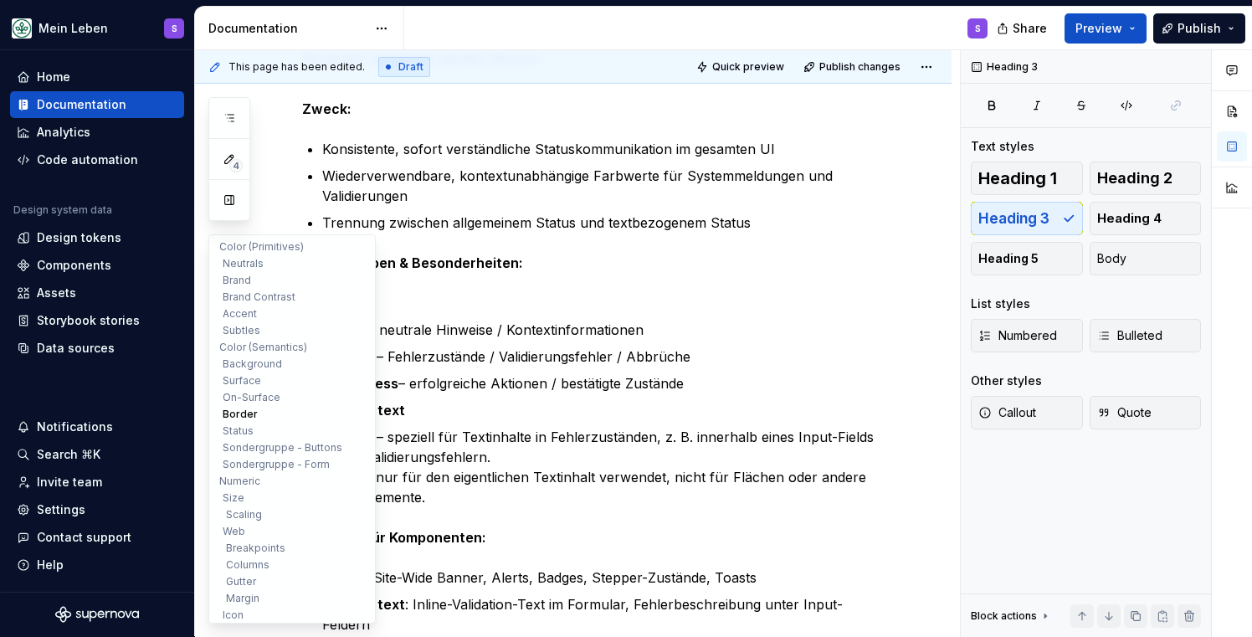
scroll to position [9611, 0]
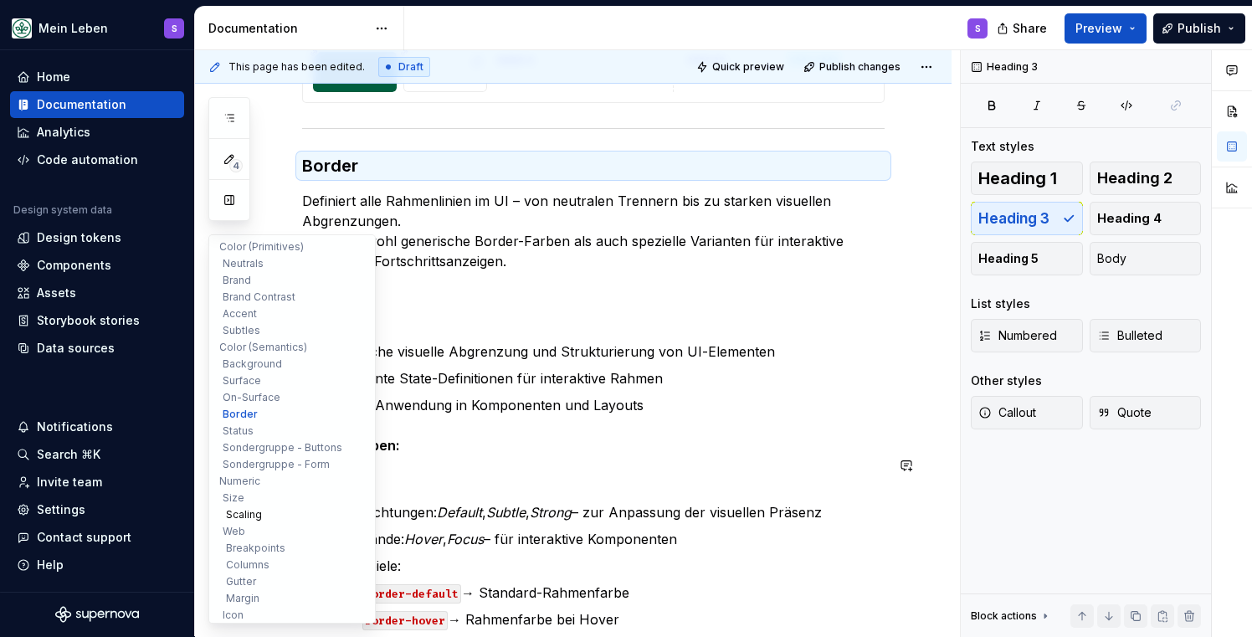
click at [248, 518] on button "Scaling" at bounding box center [292, 514] width 159 height 17
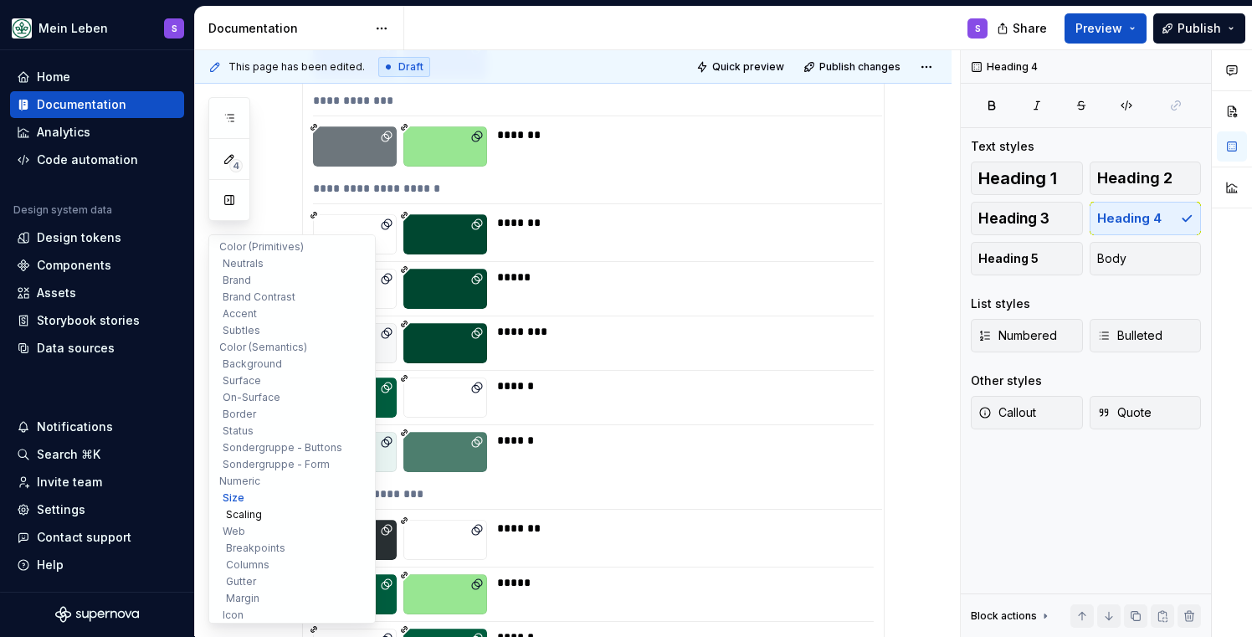
scroll to position [18768, 0]
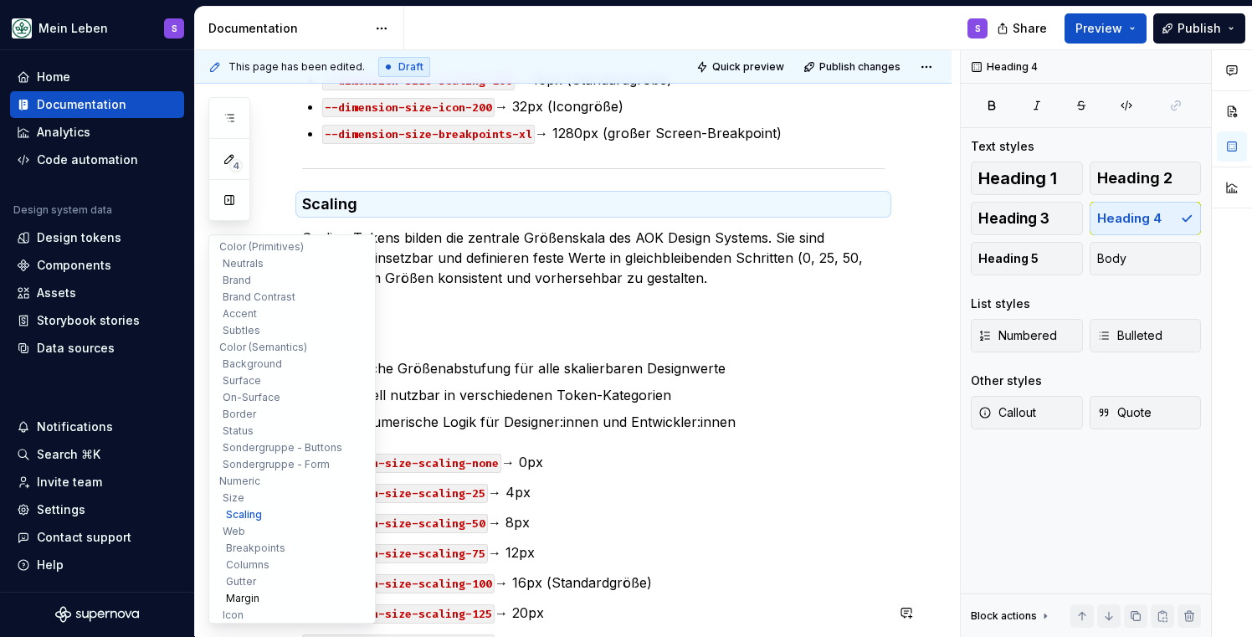
click at [243, 605] on button "Margin" at bounding box center [292, 598] width 159 height 17
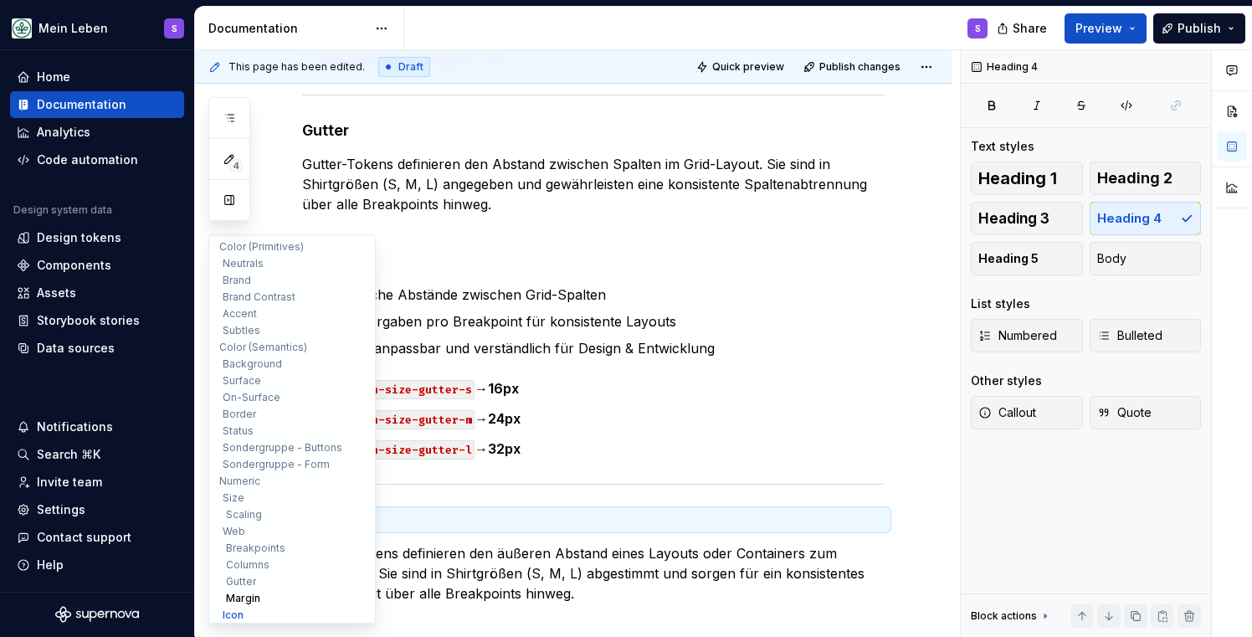
scroll to position [21218, 0]
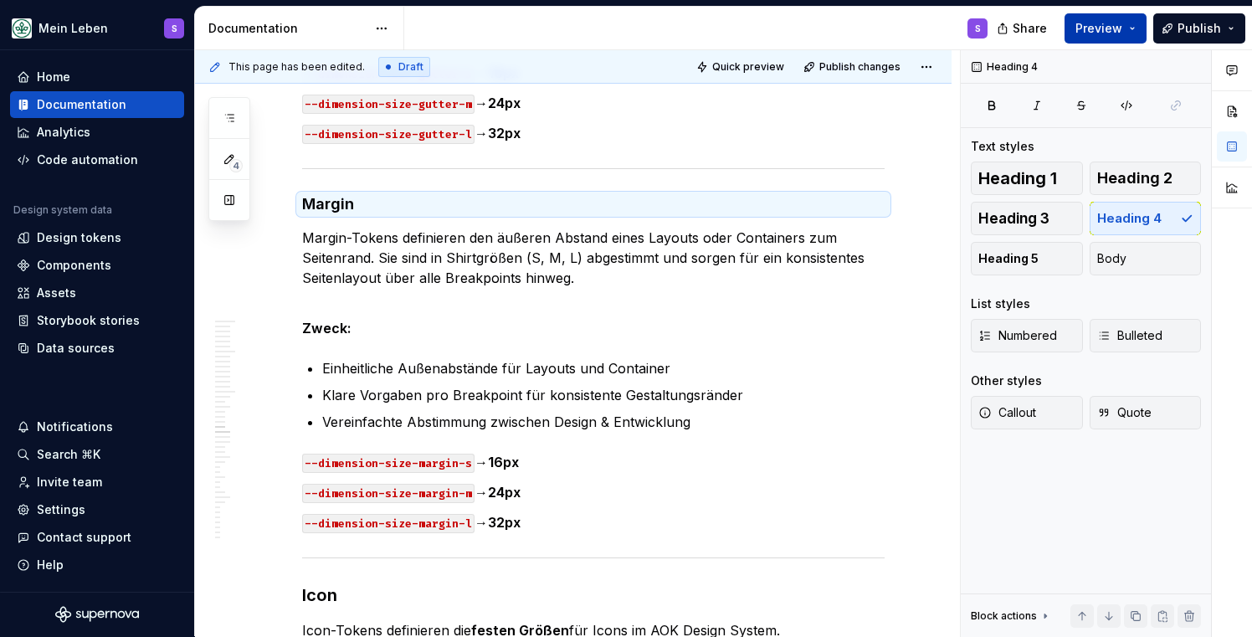
click at [1134, 27] on button "Preview" at bounding box center [1105, 28] width 82 height 30
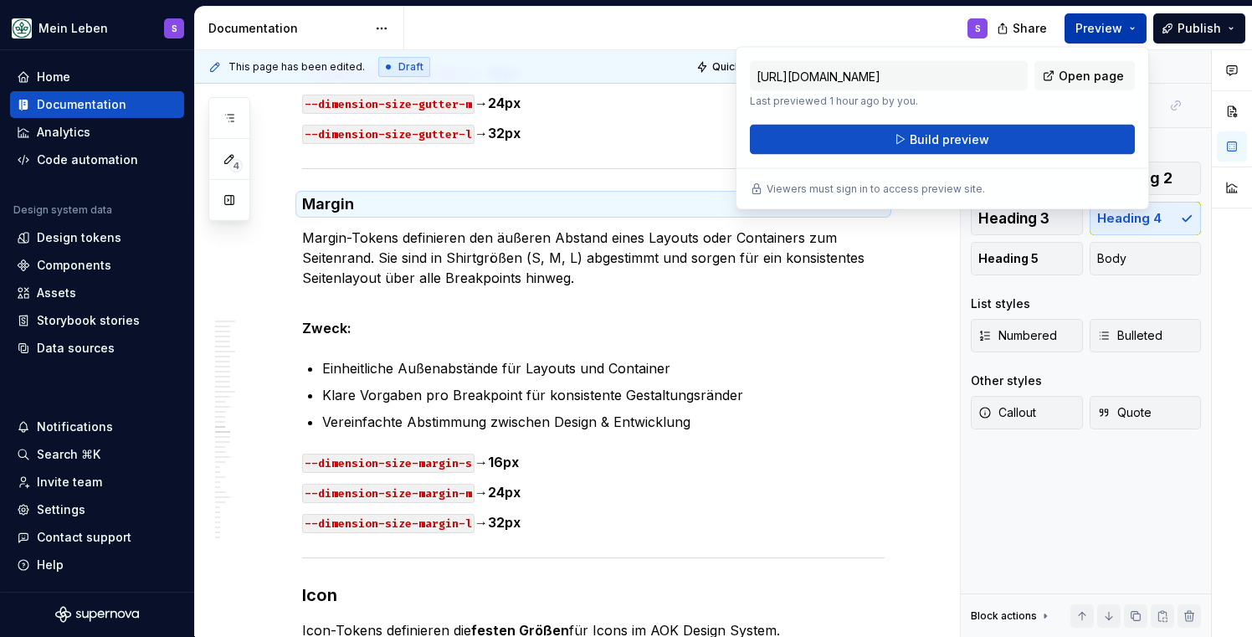
click at [1128, 24] on button "Preview" at bounding box center [1105, 28] width 82 height 30
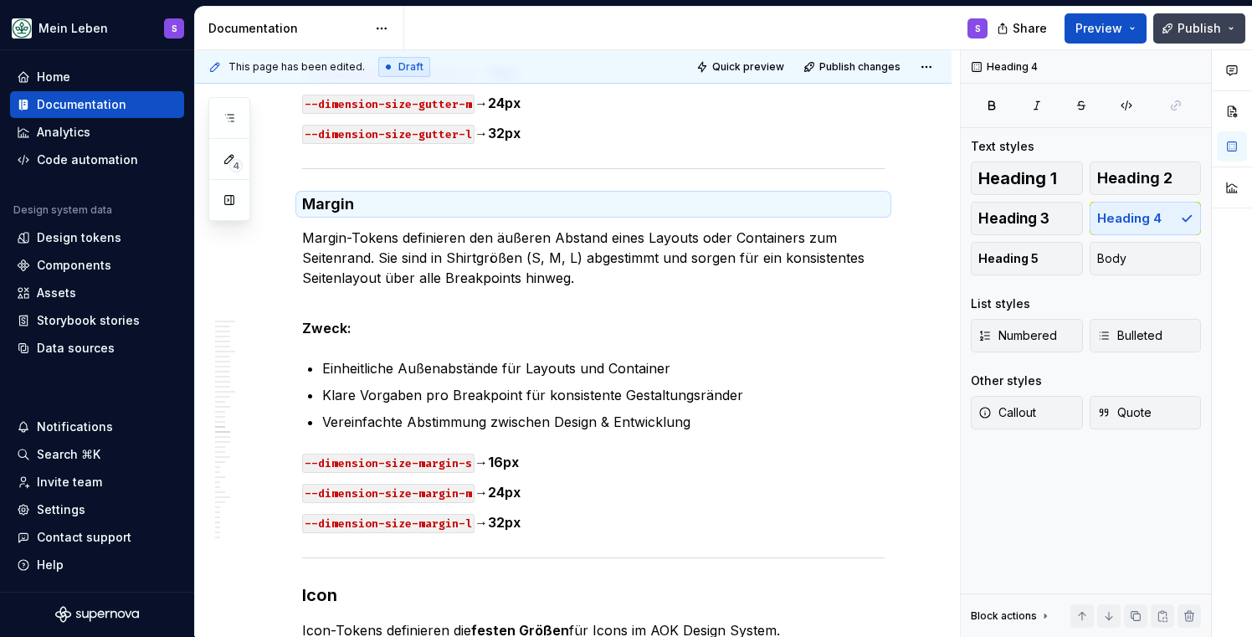
click at [1231, 22] on button "Publish" at bounding box center [1199, 28] width 92 height 30
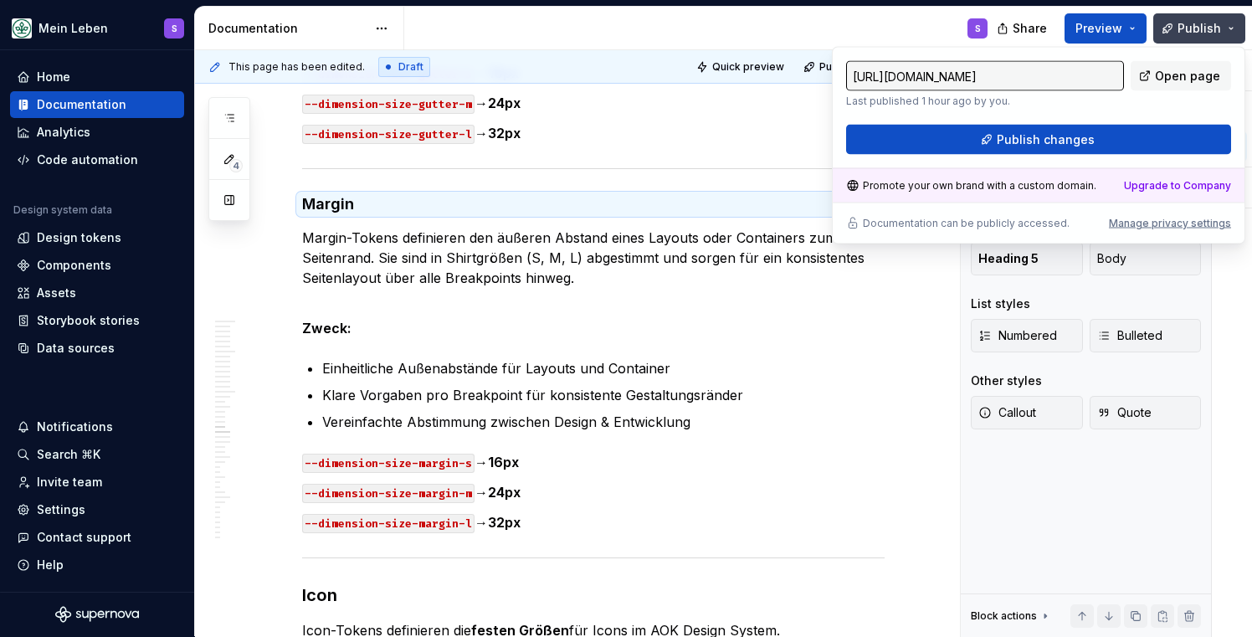
click at [1231, 22] on button "Publish" at bounding box center [1199, 28] width 92 height 30
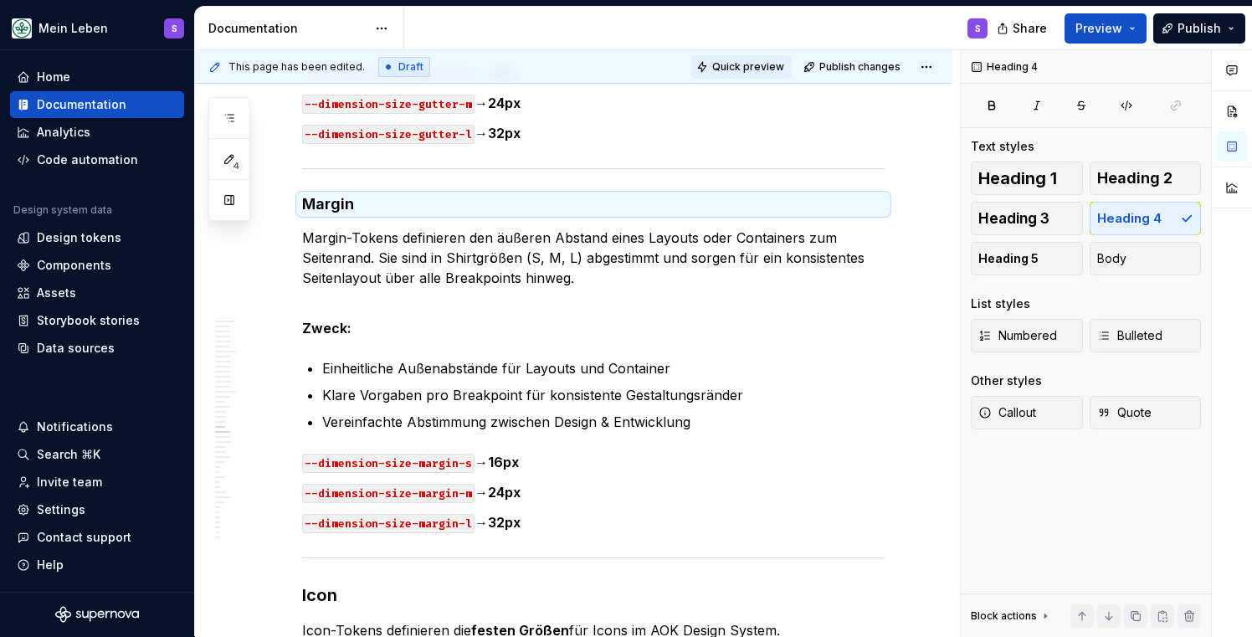
click at [767, 69] on span "Quick preview" at bounding box center [748, 66] width 72 height 13
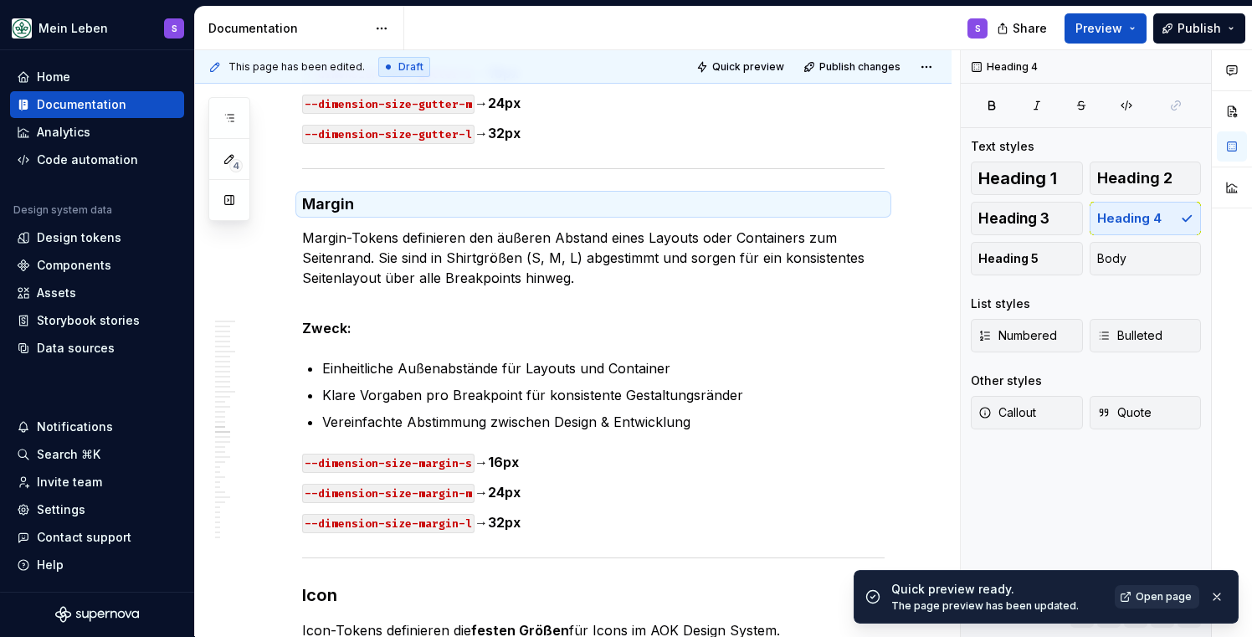
click at [1159, 597] on span "Open page" at bounding box center [1163, 596] width 56 height 13
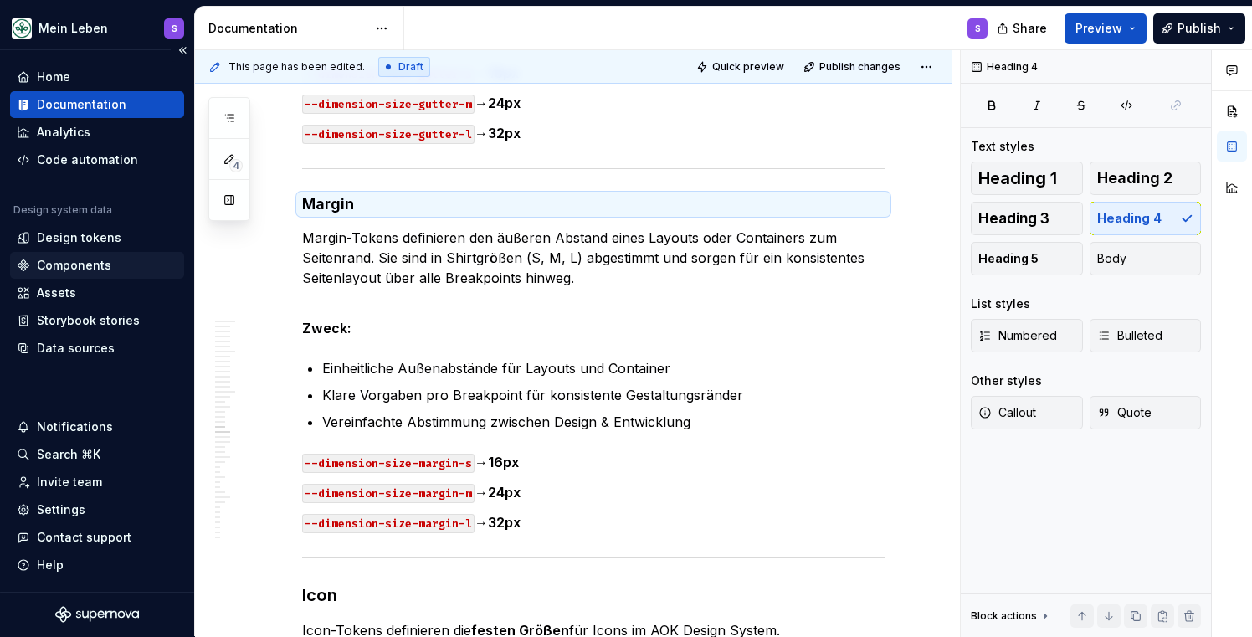
type textarea "*"
click at [82, 271] on div "Components" at bounding box center [74, 265] width 74 height 17
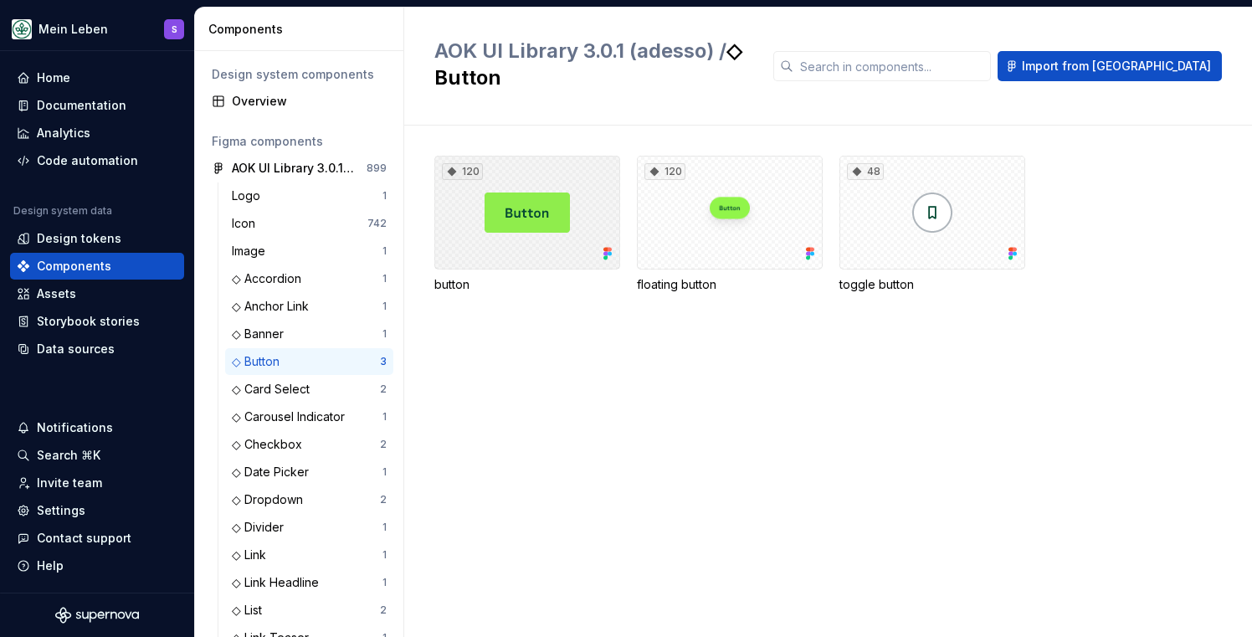
click at [504, 213] on div "120" at bounding box center [527, 213] width 186 height 114
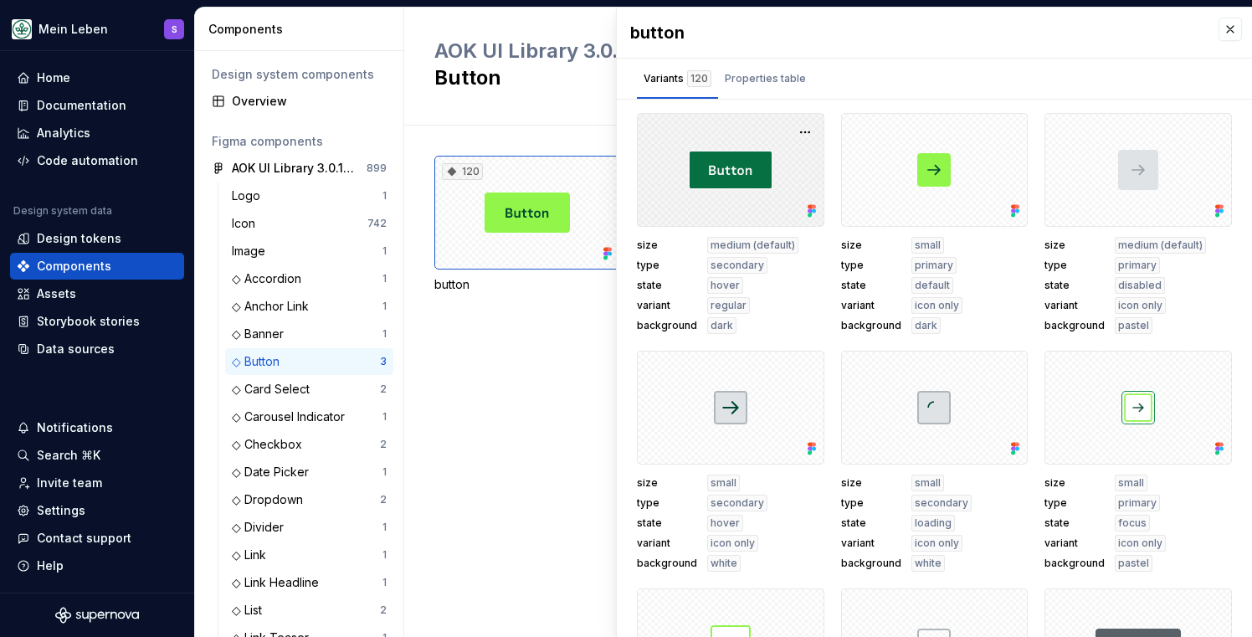
click at [642, 184] on div at bounding box center [730, 170] width 187 height 114
click at [810, 136] on button "button" at bounding box center [804, 131] width 23 height 23
click at [757, 78] on div "Properties table" at bounding box center [765, 78] width 81 height 17
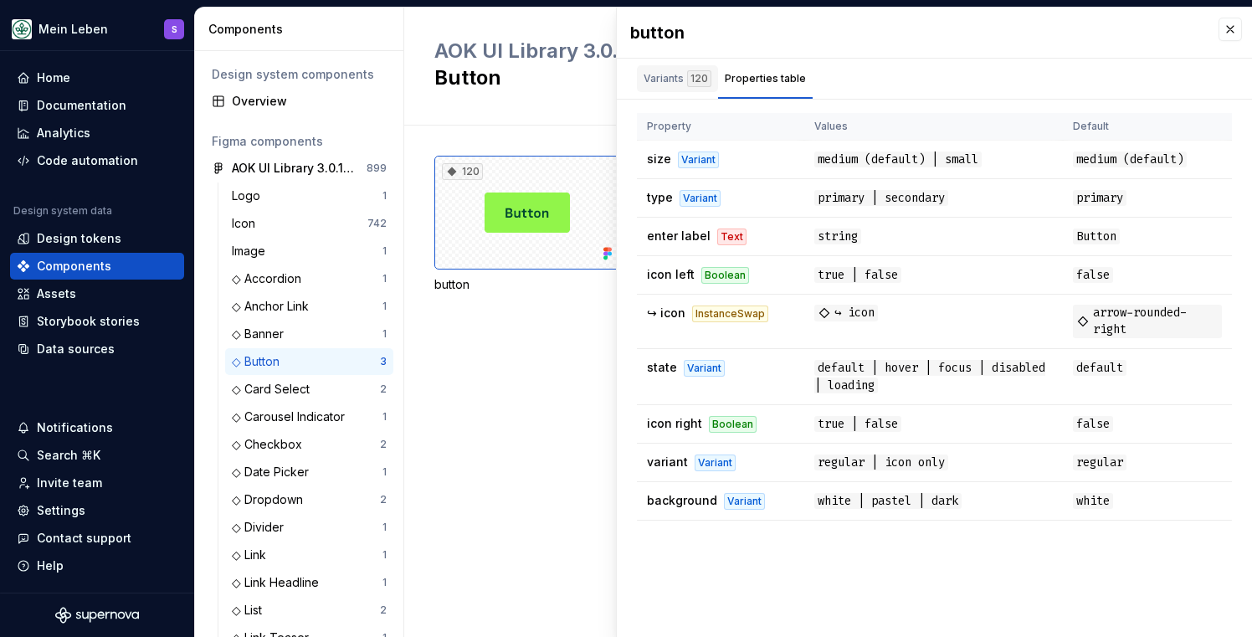
click at [672, 93] on div "Variants 120" at bounding box center [677, 81] width 81 height 33
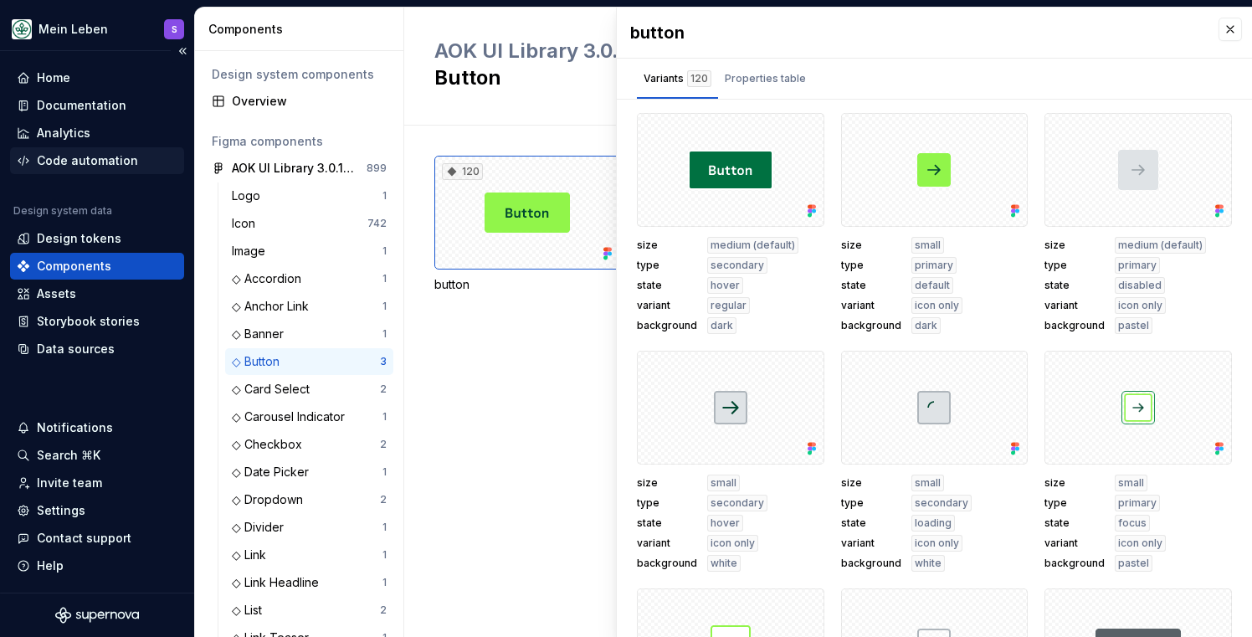
click at [91, 170] on div "Code automation" at bounding box center [97, 160] width 174 height 27
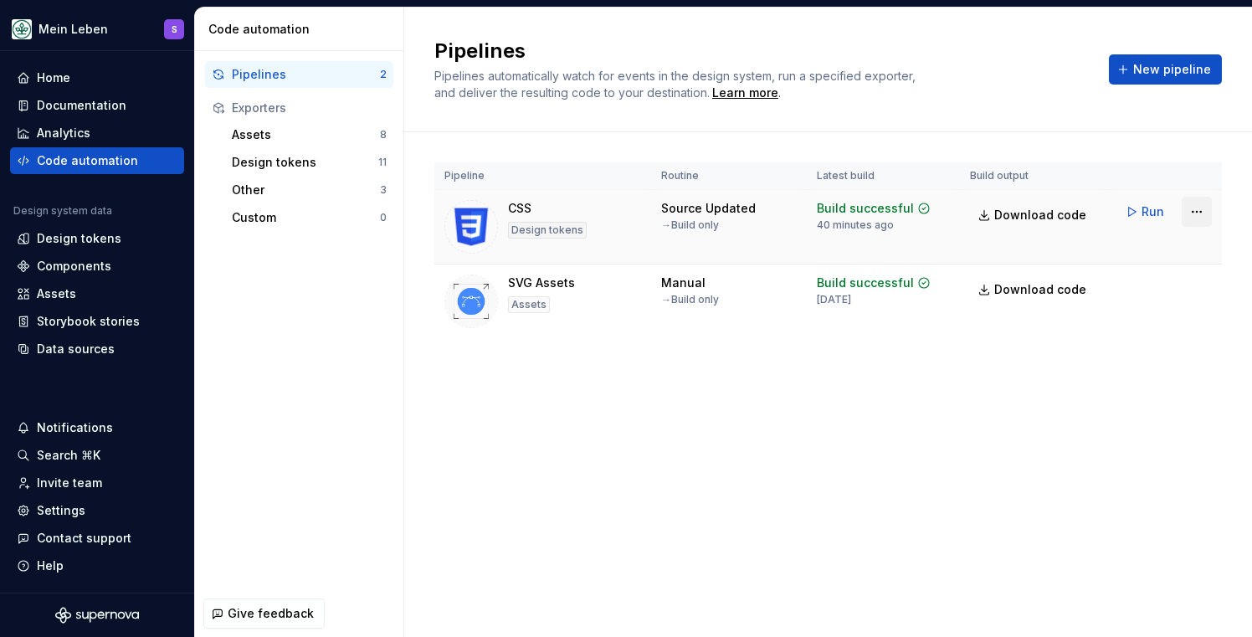
click at [1201, 213] on html "Mein Leben S Home Documentation Analytics Code automation Design system data De…" at bounding box center [626, 318] width 1252 height 637
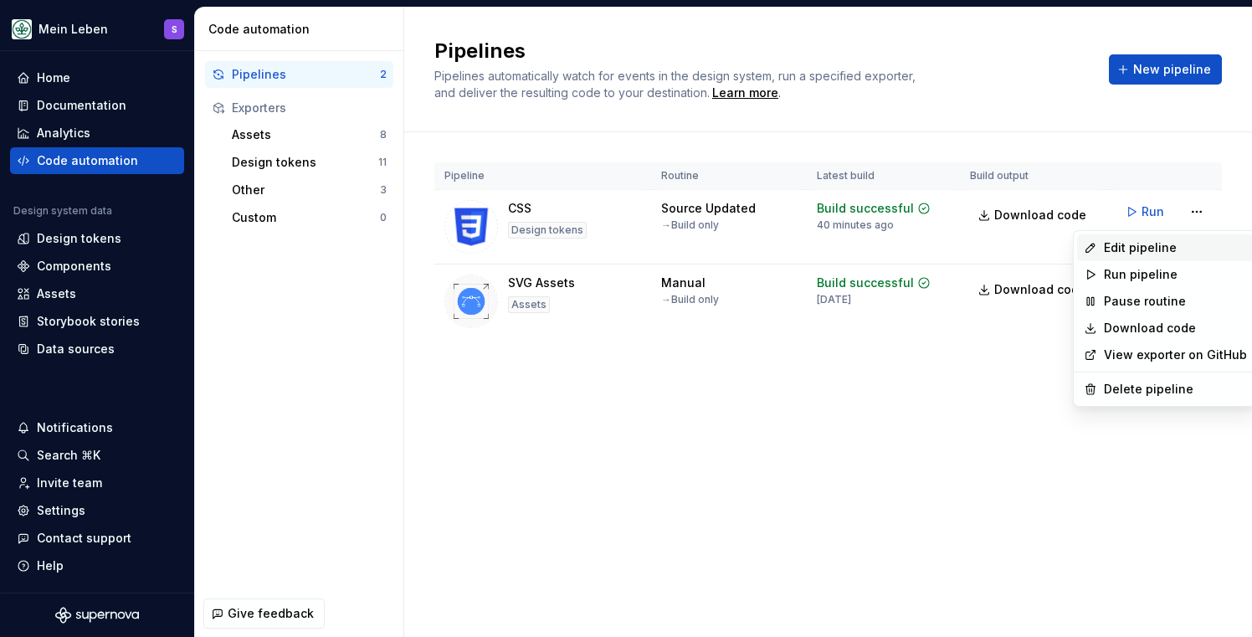
click at [1142, 239] on div "Edit pipeline" at bounding box center [1175, 247] width 143 height 17
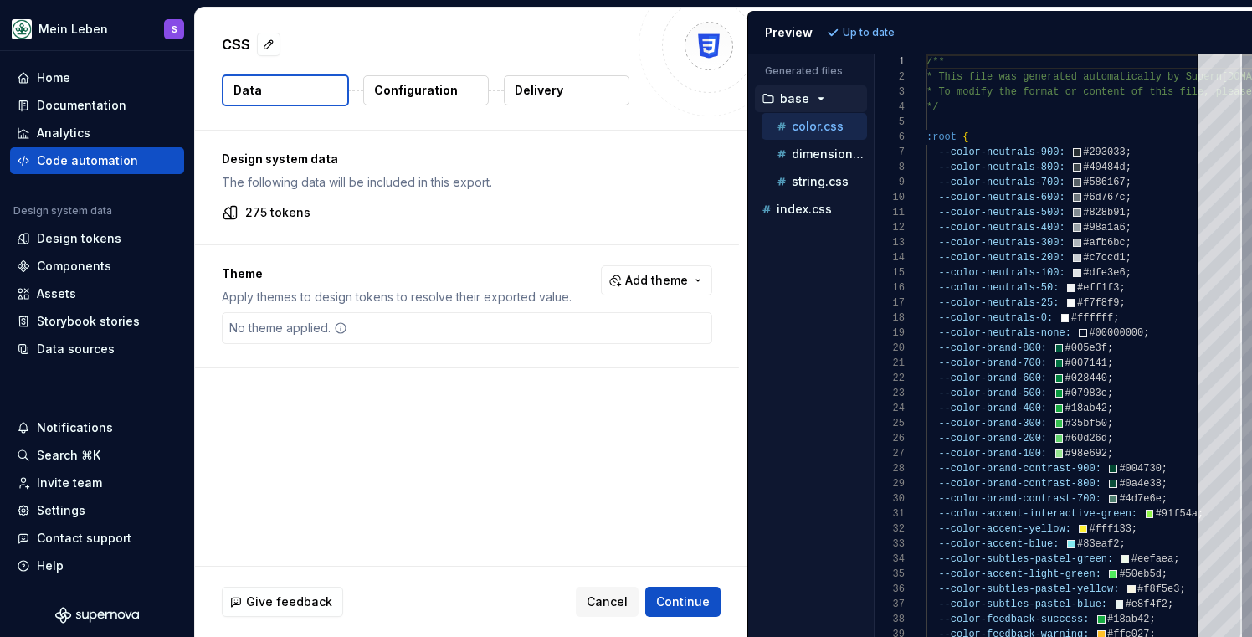
click at [433, 80] on button "Configuration" at bounding box center [425, 90] width 125 height 30
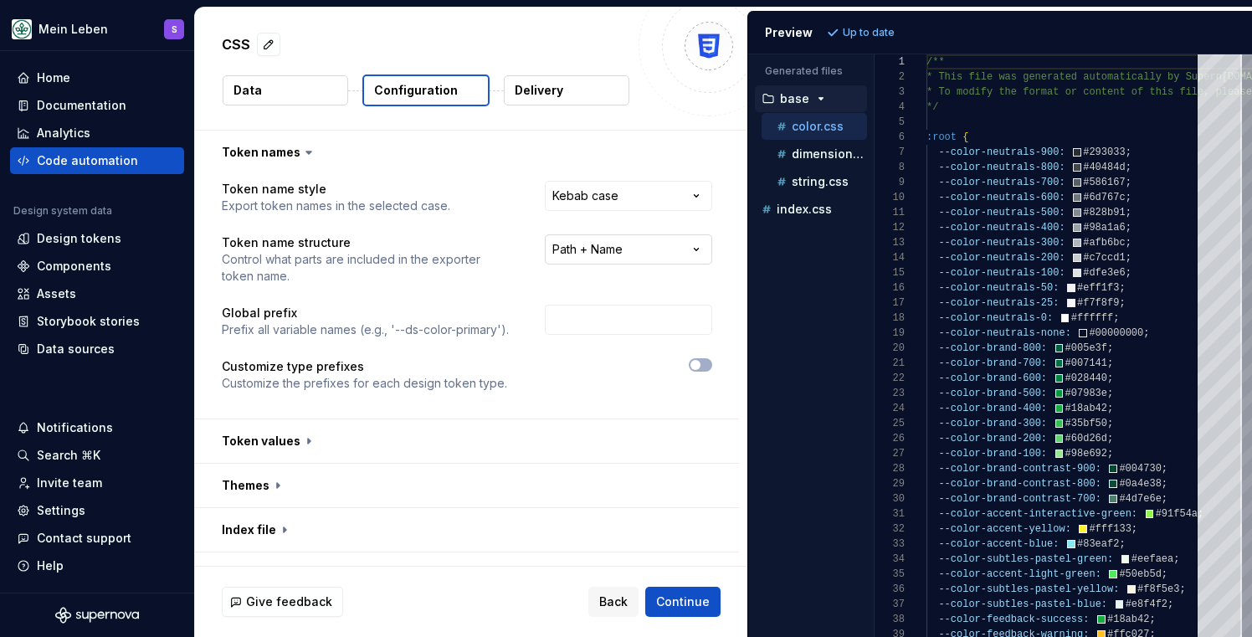
click at [602, 253] on html "**********" at bounding box center [626, 318] width 1252 height 637
click at [522, 247] on html "**********" at bounding box center [626, 318] width 1252 height 637
click at [95, 156] on div "Code automation" at bounding box center [87, 160] width 101 height 17
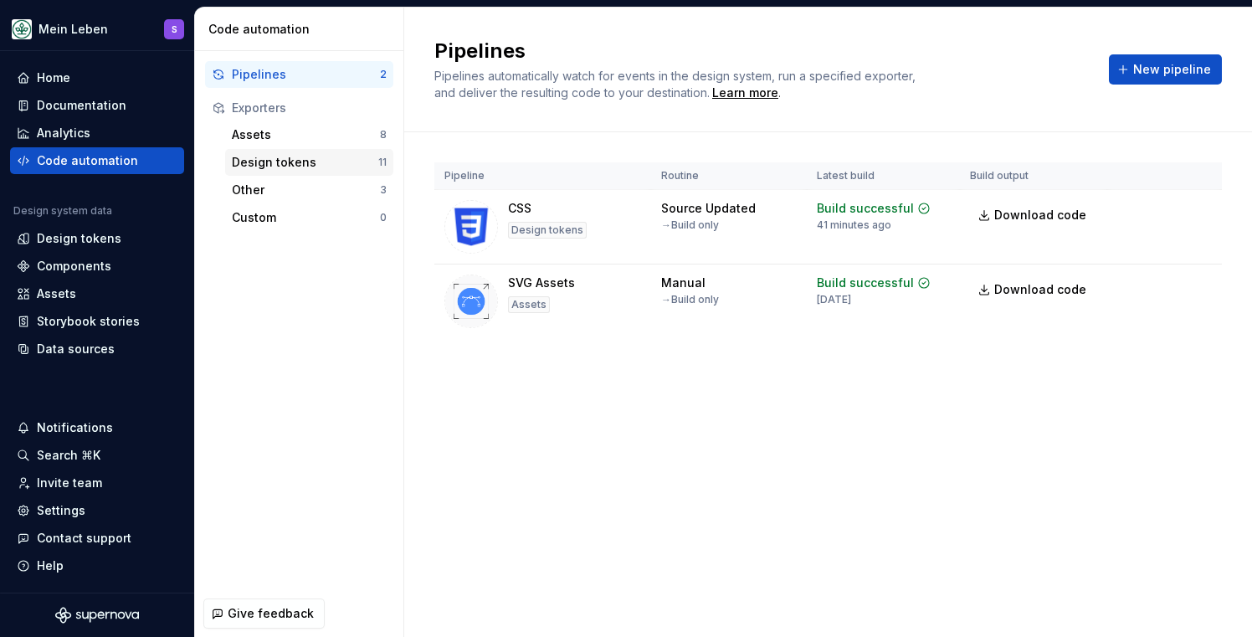
click at [269, 158] on div "Design tokens" at bounding box center [305, 162] width 146 height 17
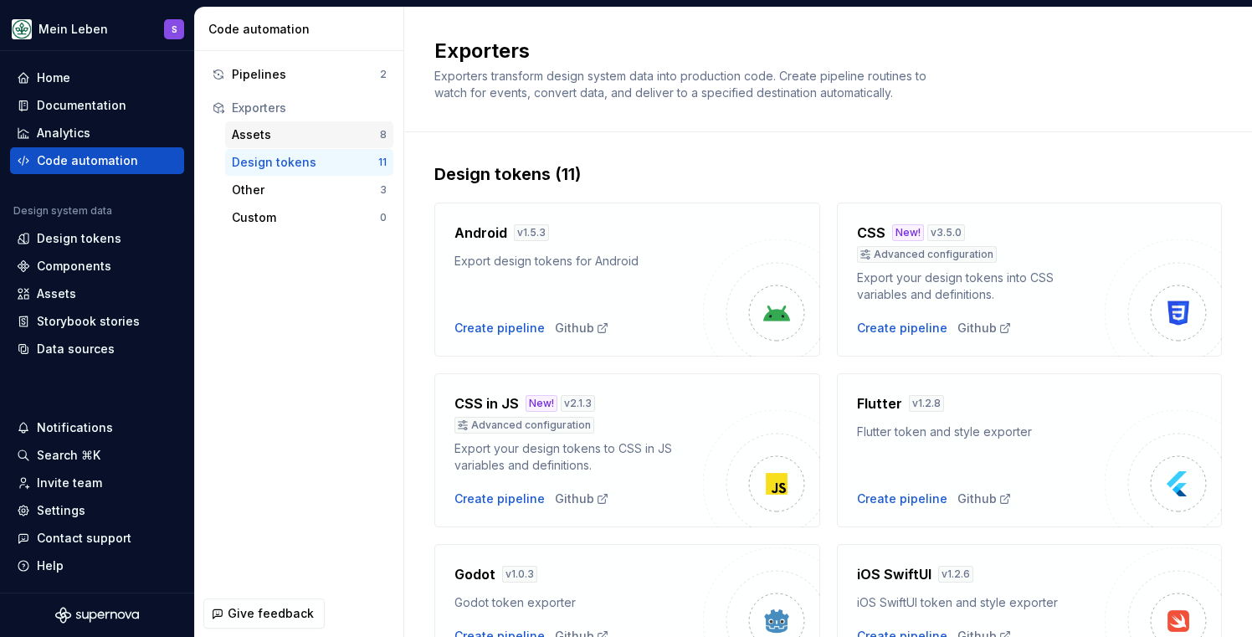
click at [269, 139] on div "Assets" at bounding box center [306, 134] width 148 height 17
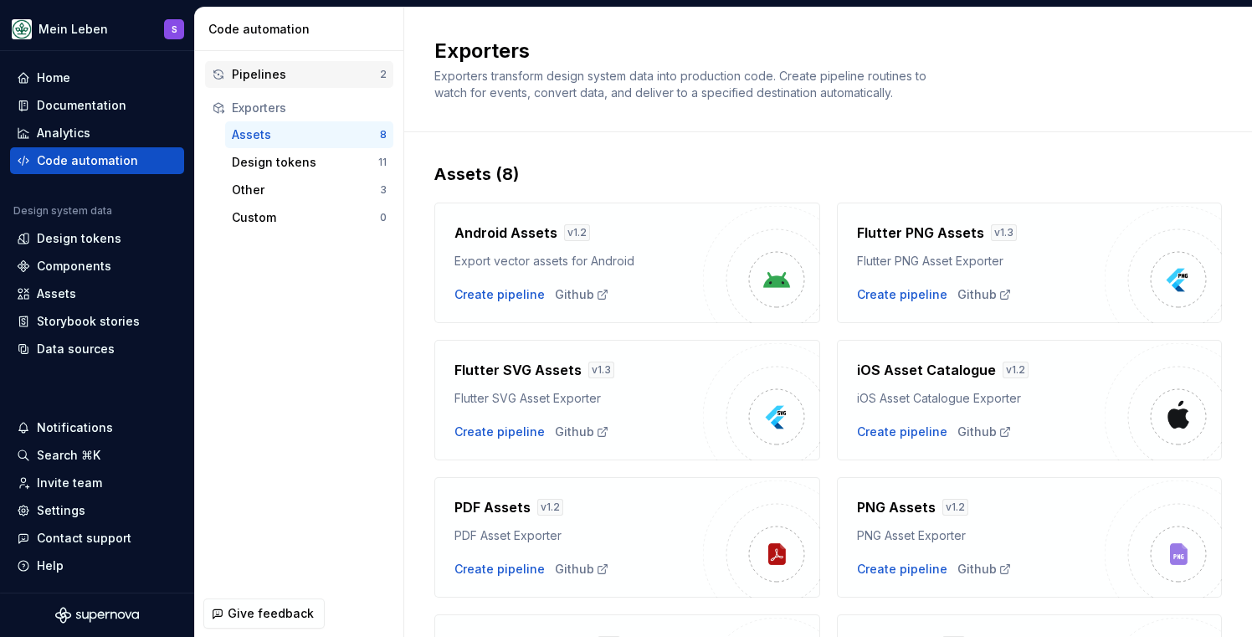
click at [275, 76] on div "Pipelines" at bounding box center [306, 74] width 148 height 17
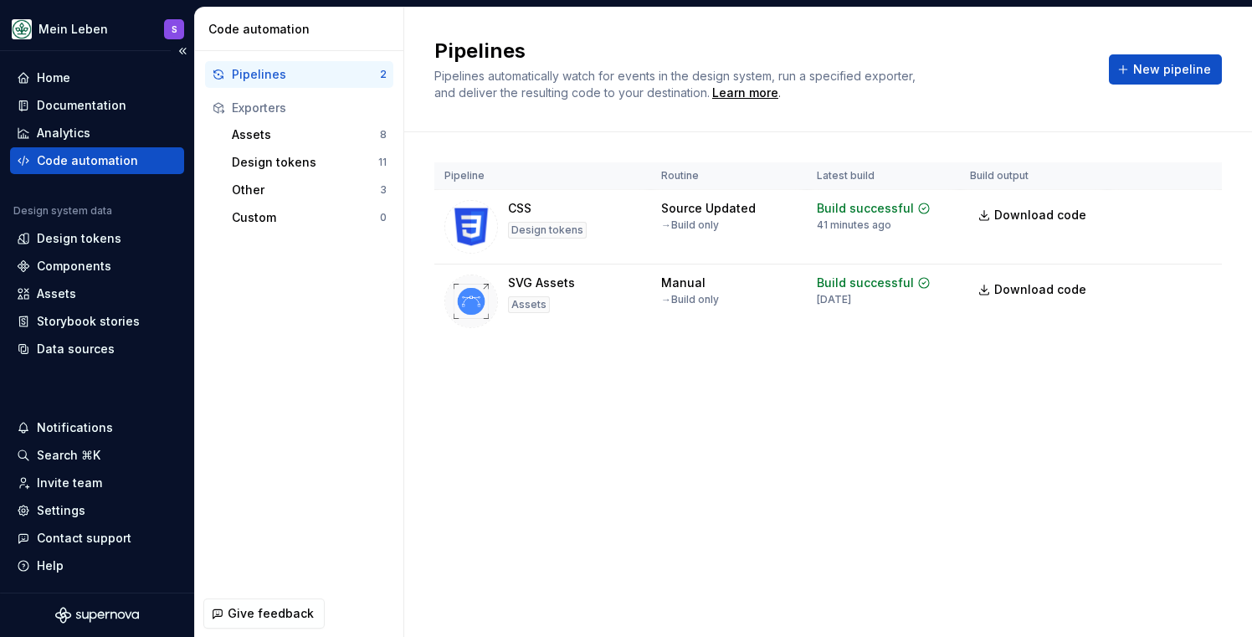
click at [105, 161] on div "Code automation" at bounding box center [87, 160] width 101 height 17
click at [1200, 213] on html "Mein Leben S Home Documentation Analytics Code automation Design system data De…" at bounding box center [626, 318] width 1252 height 637
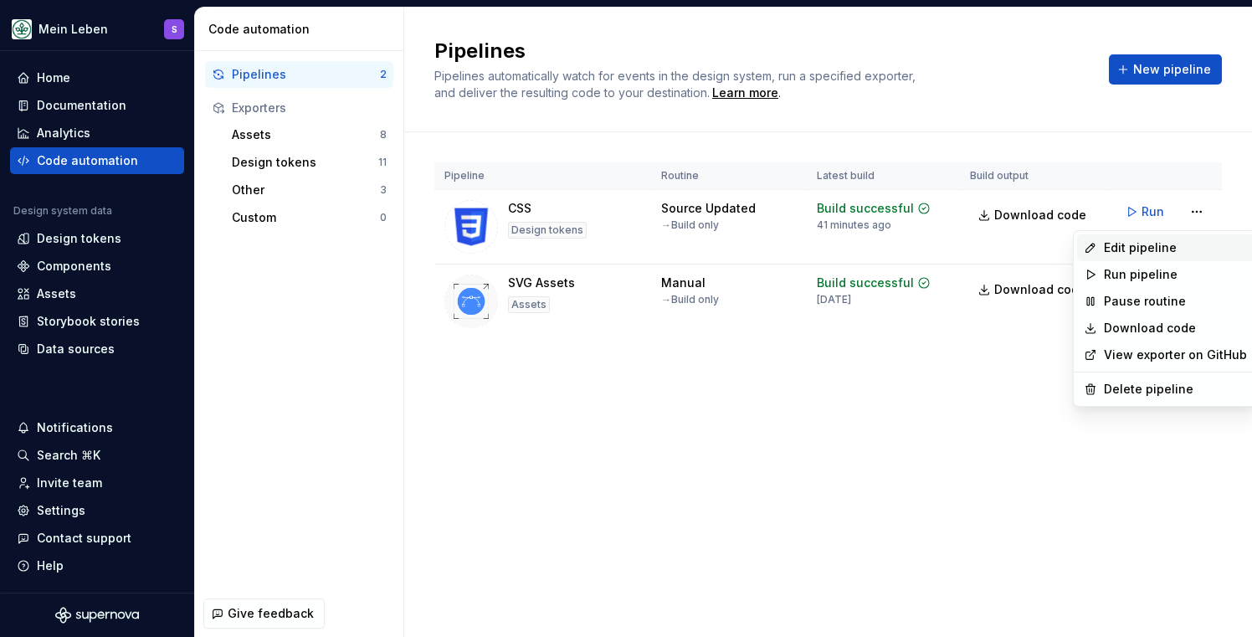
click at [1139, 250] on div "Edit pipeline" at bounding box center [1175, 247] width 143 height 17
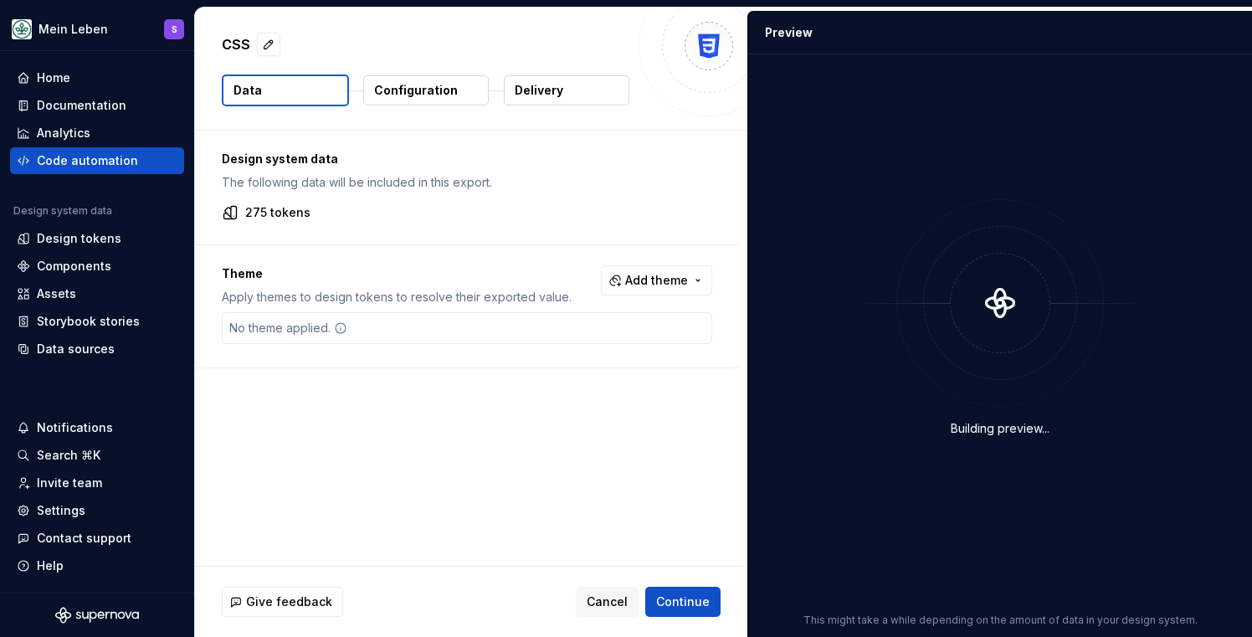
click at [396, 80] on button "Configuration" at bounding box center [425, 90] width 125 height 30
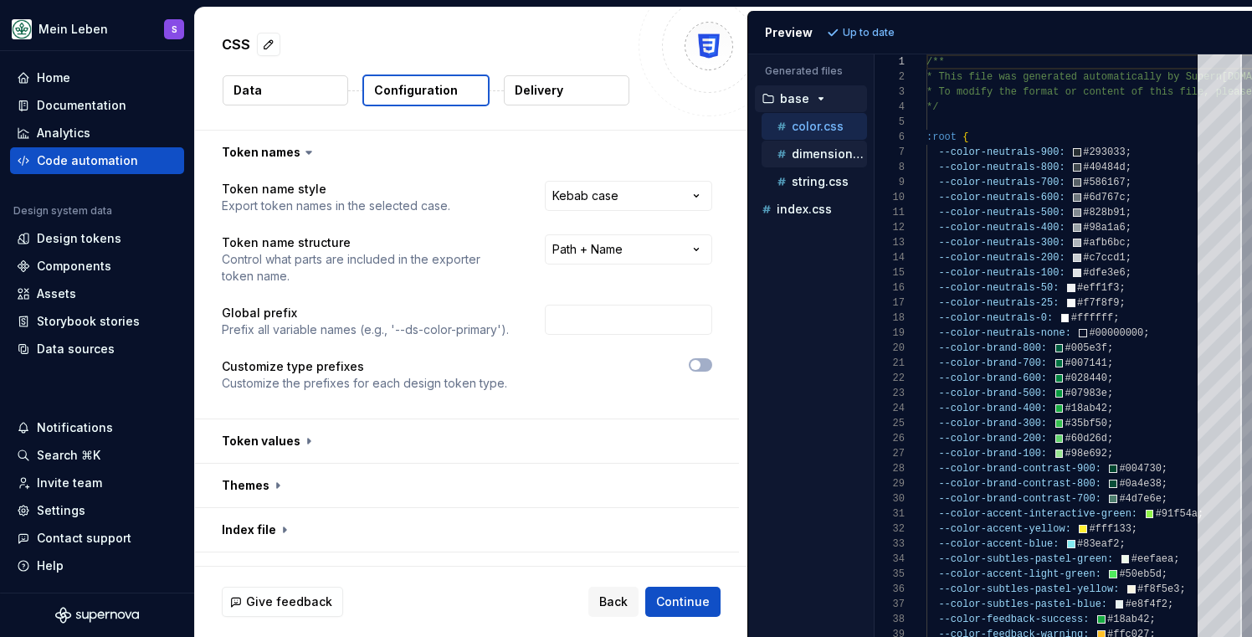
click at [807, 158] on p "dimension.css" at bounding box center [828, 153] width 75 height 13
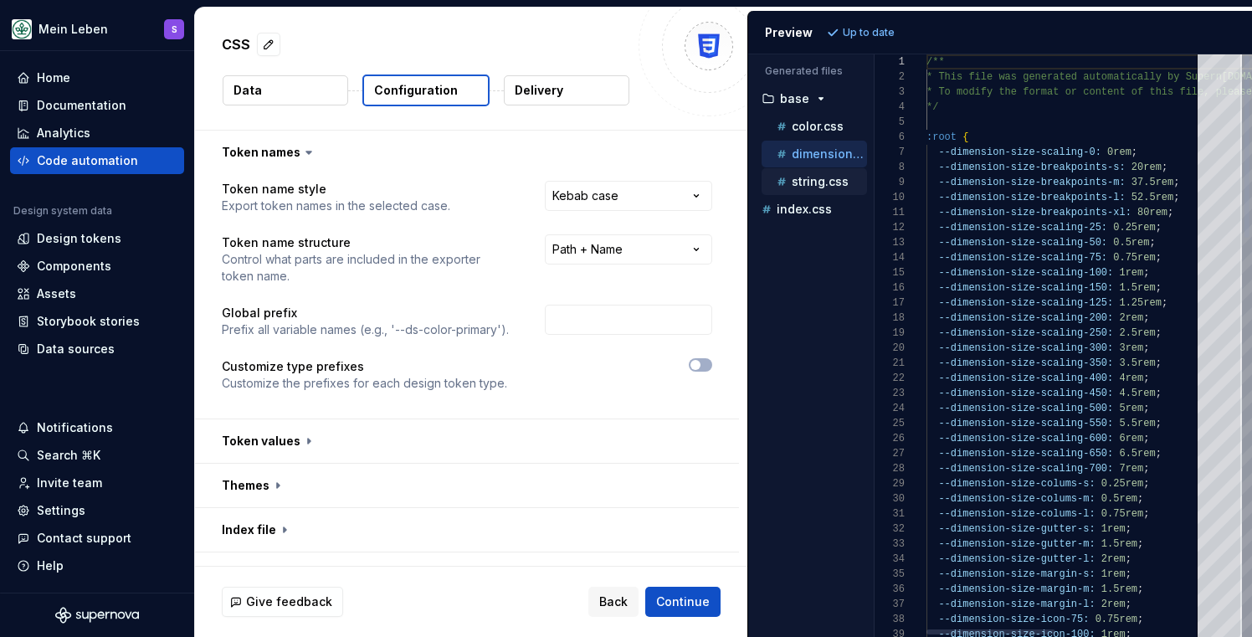
click at [807, 182] on p "string.css" at bounding box center [819, 181] width 57 height 13
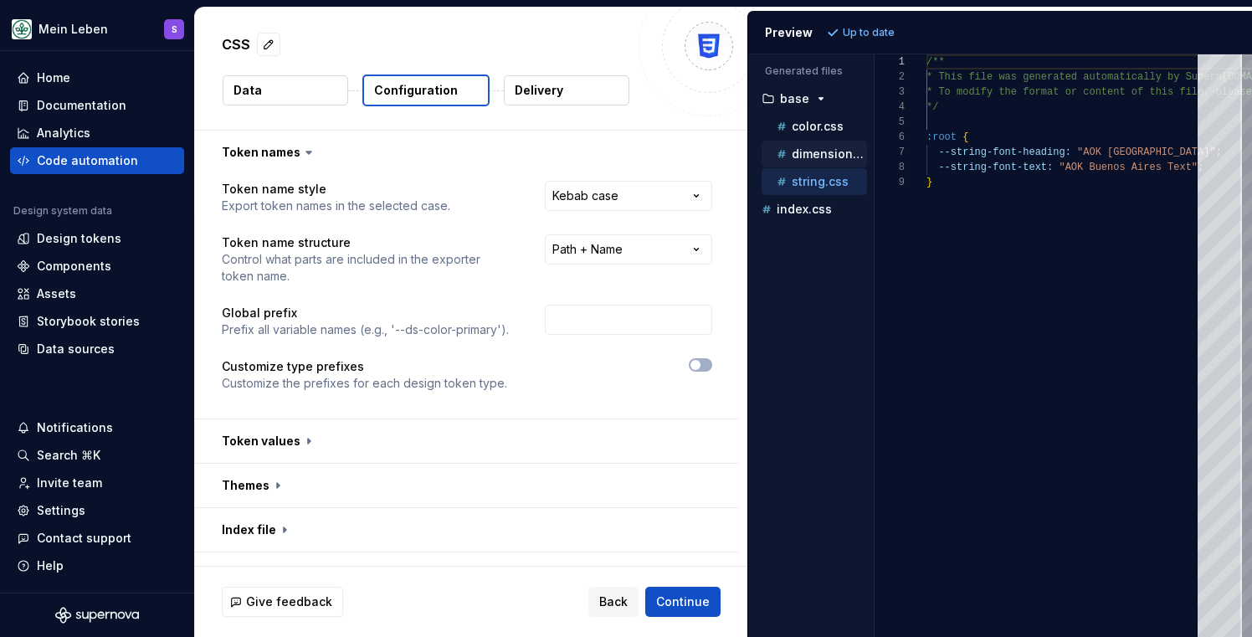
click at [807, 155] on p "dimension.css" at bounding box center [828, 153] width 75 height 13
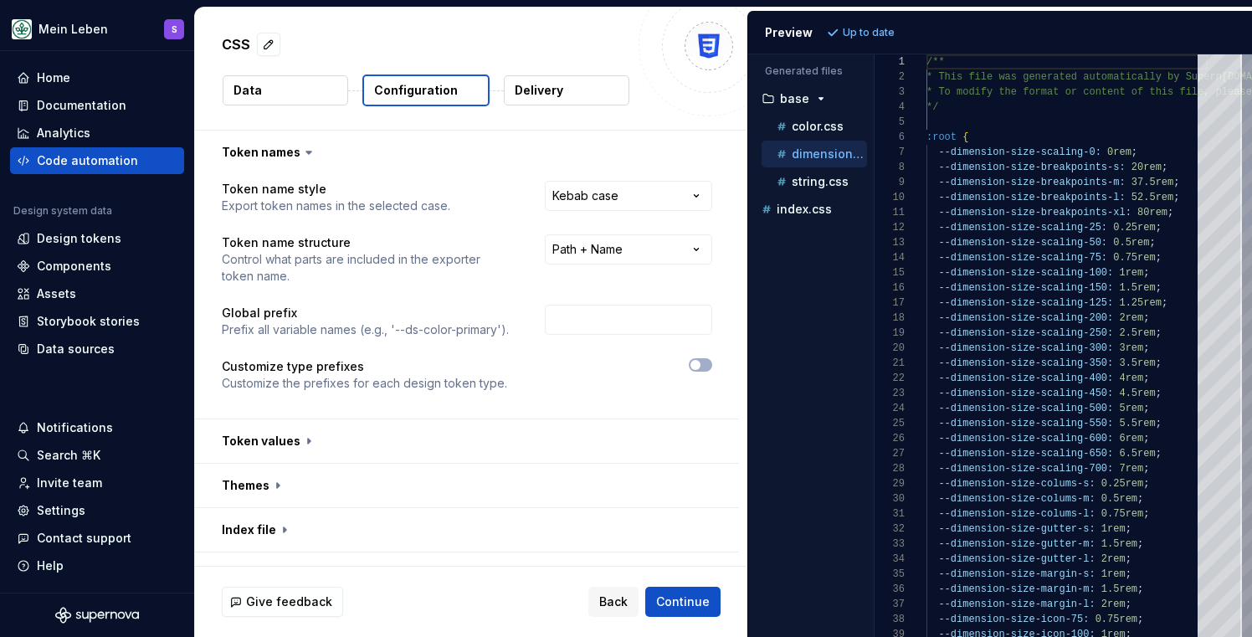
scroll to position [151, 0]
click at [802, 128] on p "color.css" at bounding box center [817, 126] width 52 height 13
type textarea "**********"
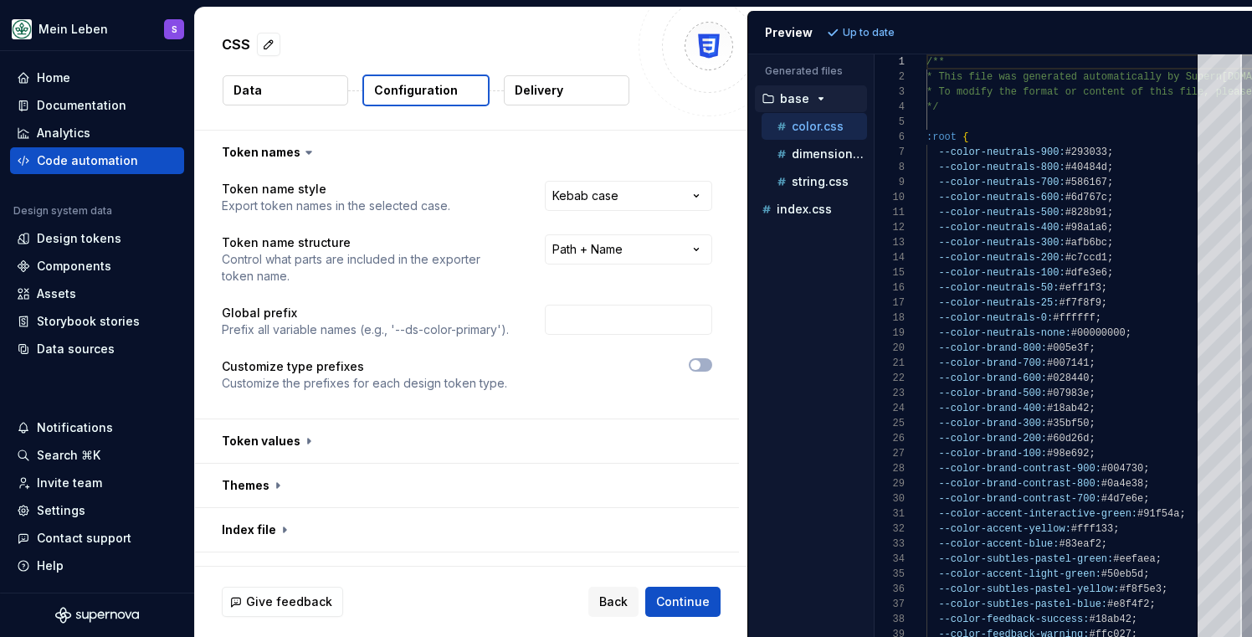
click at [817, 97] on icon "button" at bounding box center [820, 98] width 13 height 13
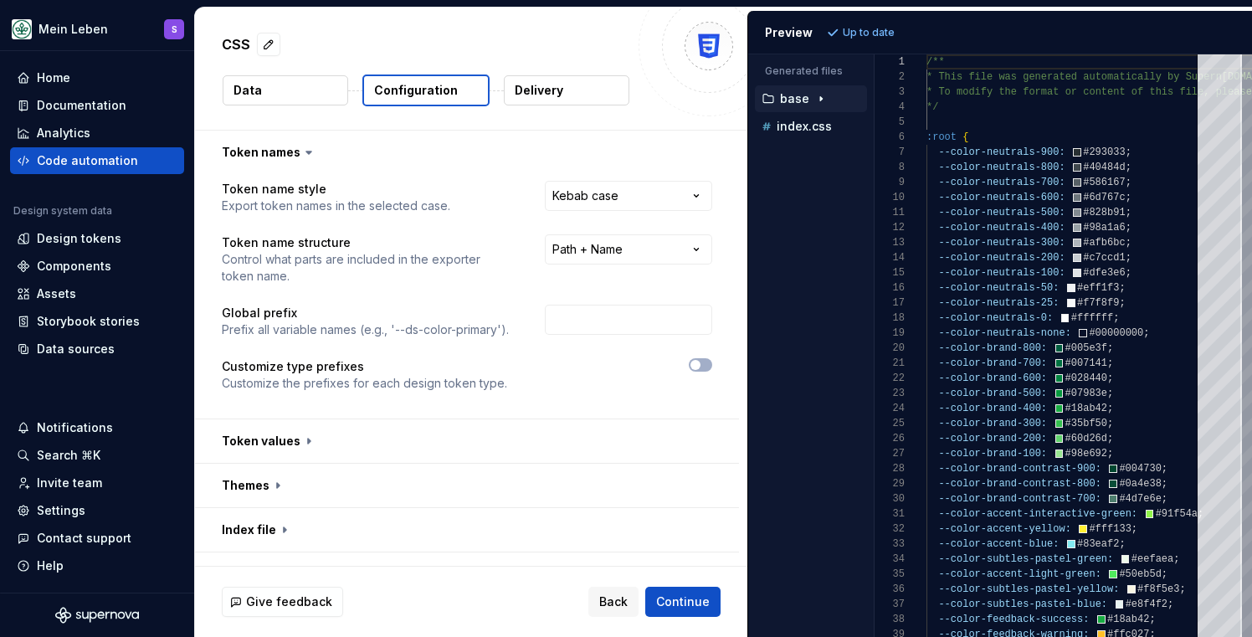
click at [818, 101] on icon "button" at bounding box center [820, 98] width 13 height 13
click at [87, 267] on div "Components" at bounding box center [74, 266] width 74 height 17
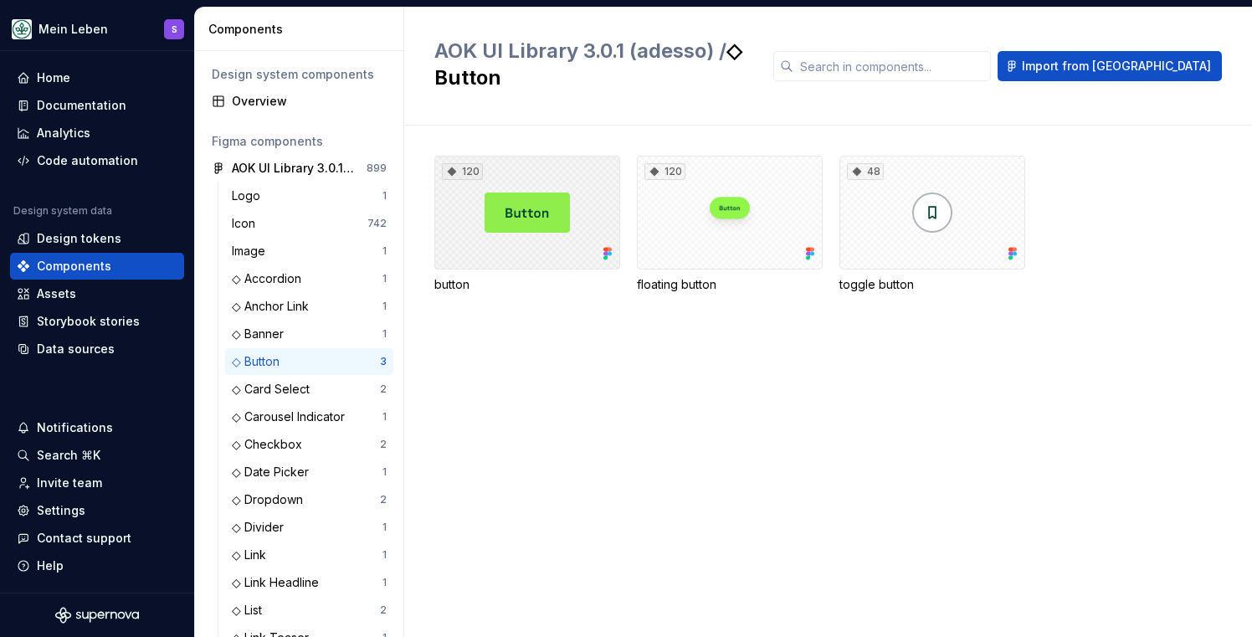
click at [536, 221] on div "120" at bounding box center [527, 213] width 186 height 114
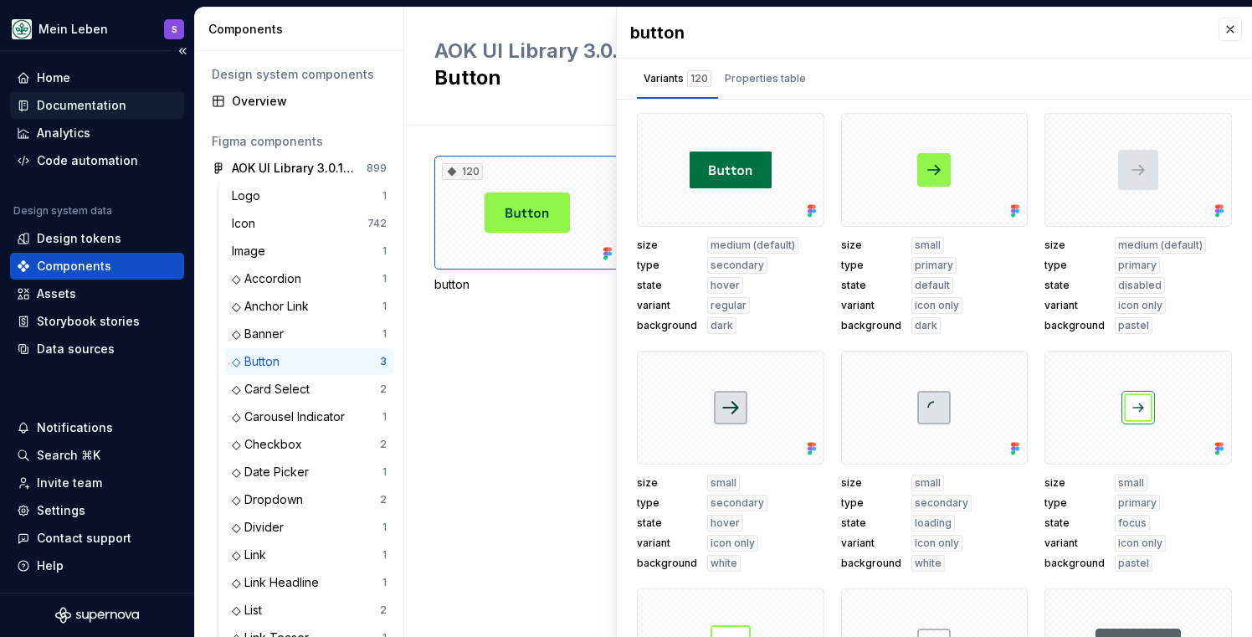
click at [53, 98] on div "Documentation" at bounding box center [82, 105] width 90 height 17
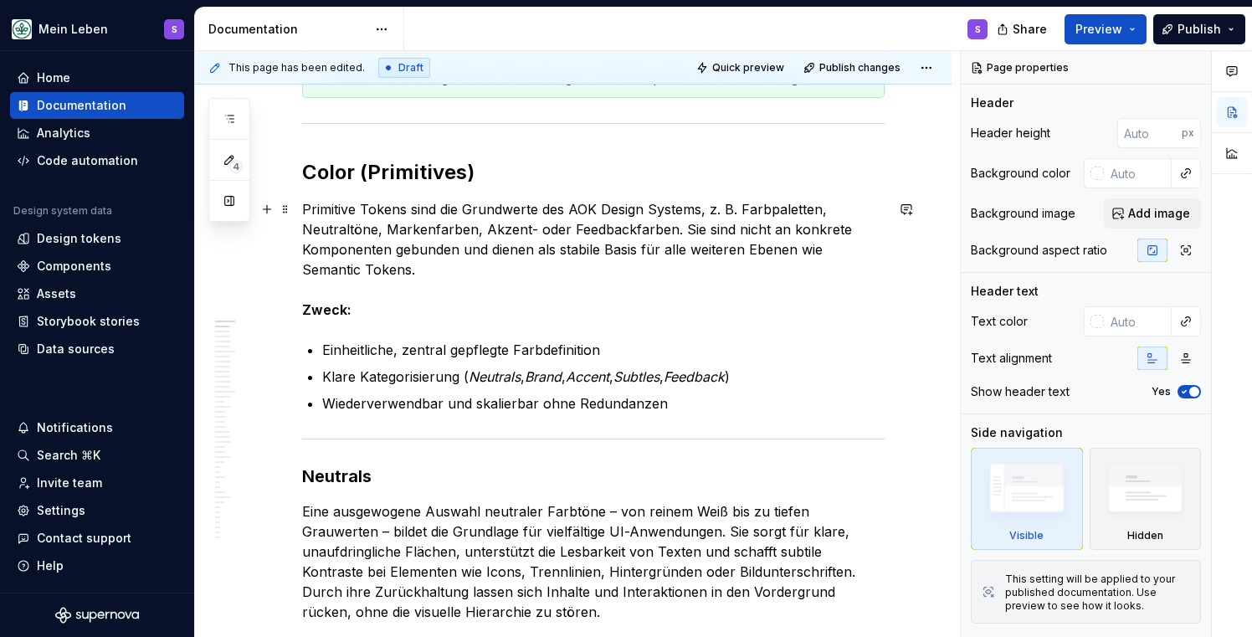
scroll to position [874, 0]
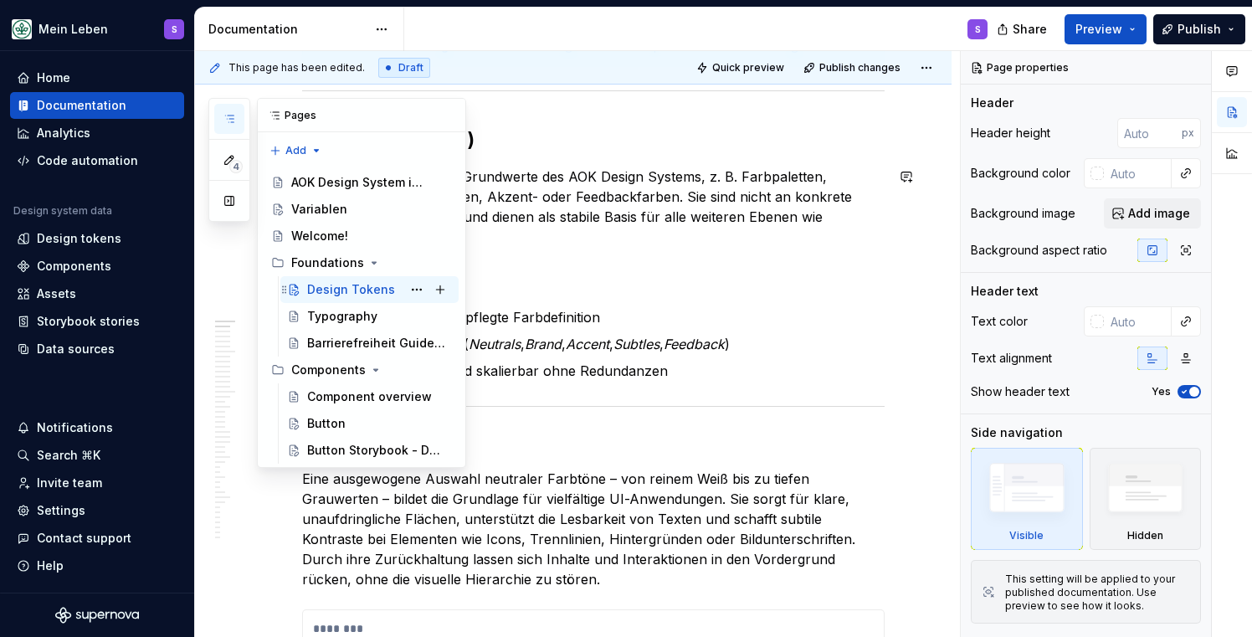
click at [344, 292] on div "Design Tokens" at bounding box center [351, 289] width 88 height 17
type textarea "*"
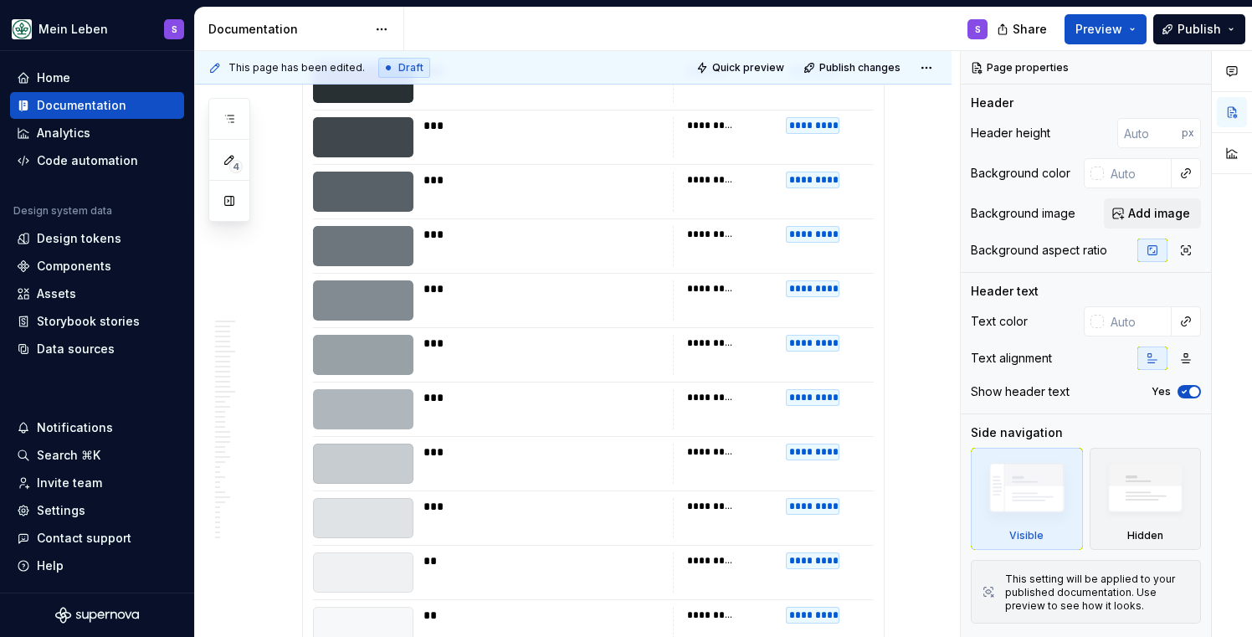
scroll to position [1465, 0]
click at [72, 269] on div "Components" at bounding box center [74, 266] width 74 height 17
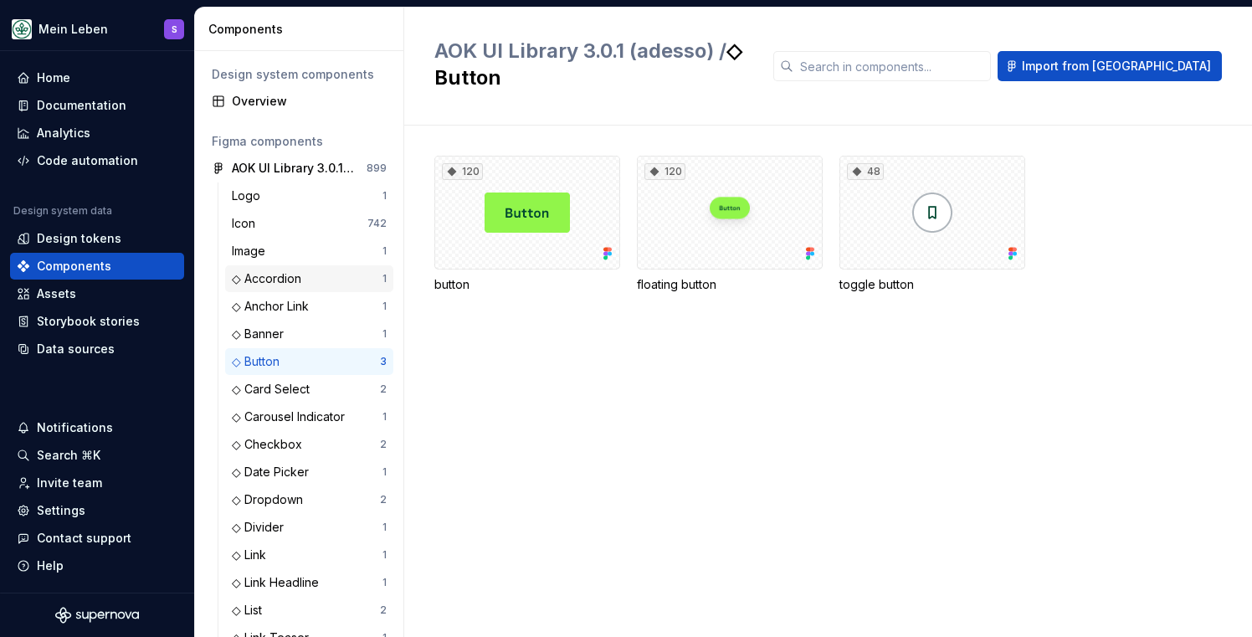
click at [282, 280] on div "◇ Accordion" at bounding box center [270, 278] width 76 height 17
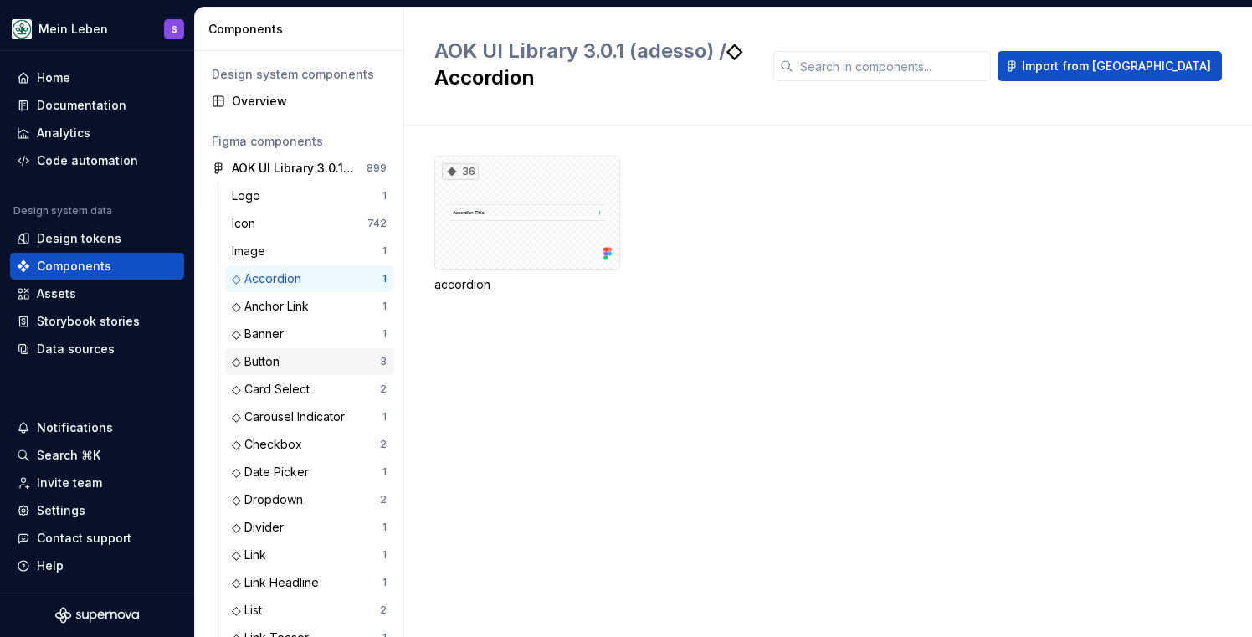
click at [270, 364] on div "◇ Button" at bounding box center [259, 361] width 54 height 17
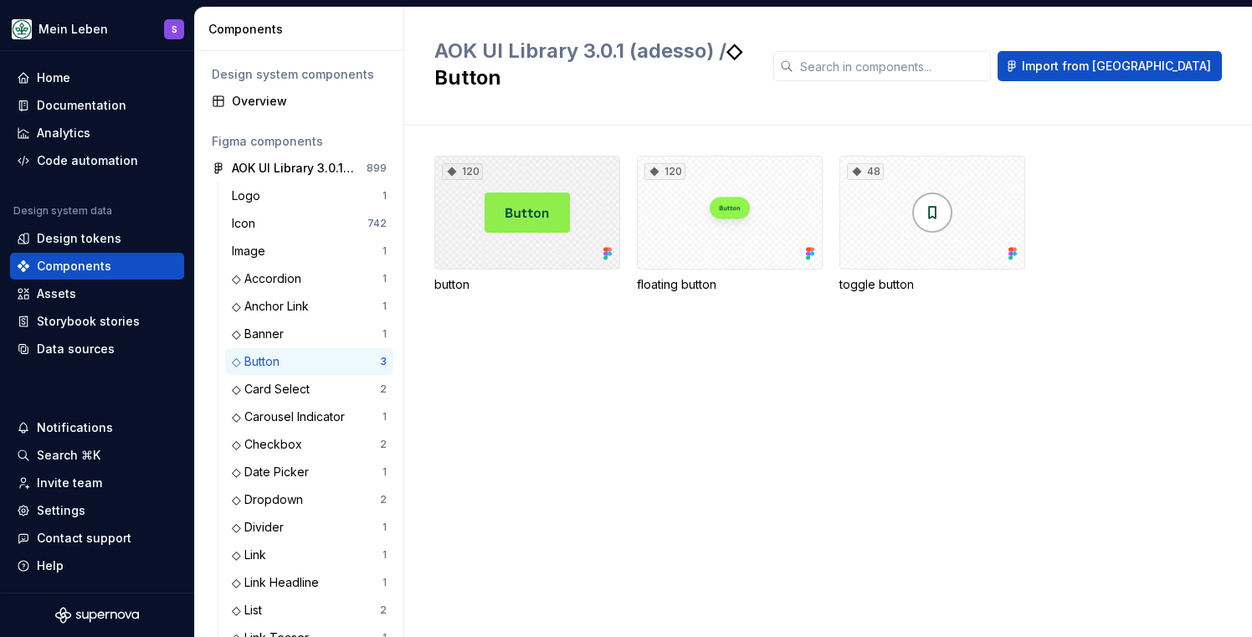
click at [525, 208] on div "120" at bounding box center [527, 213] width 186 height 114
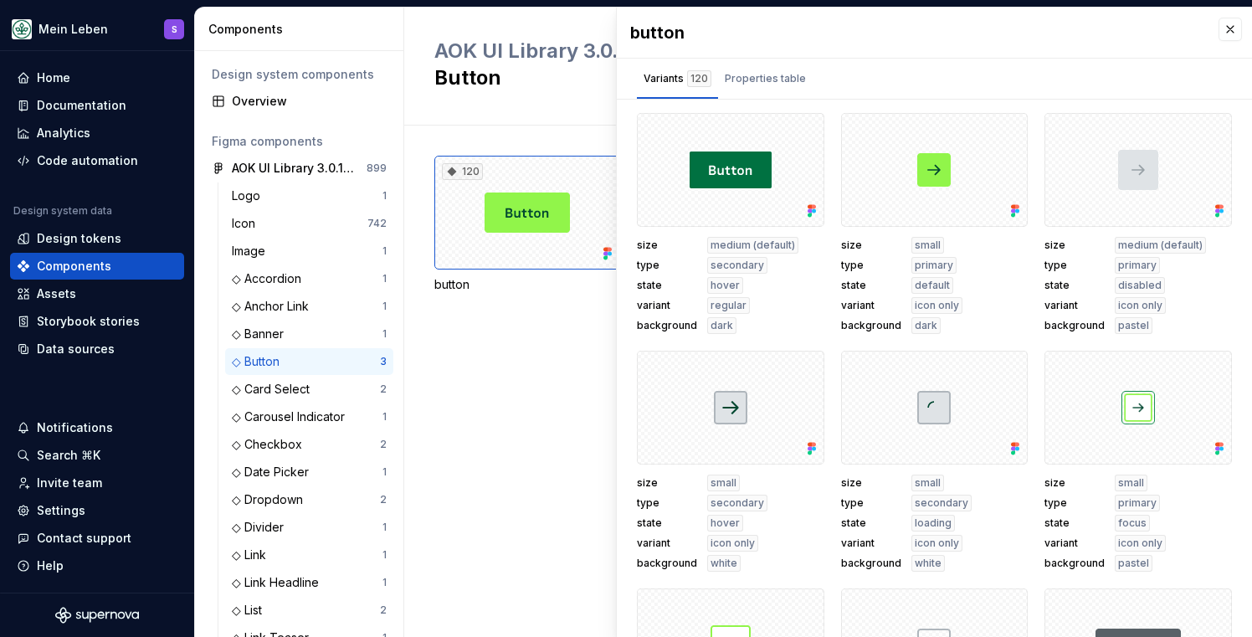
scroll to position [23, 0]
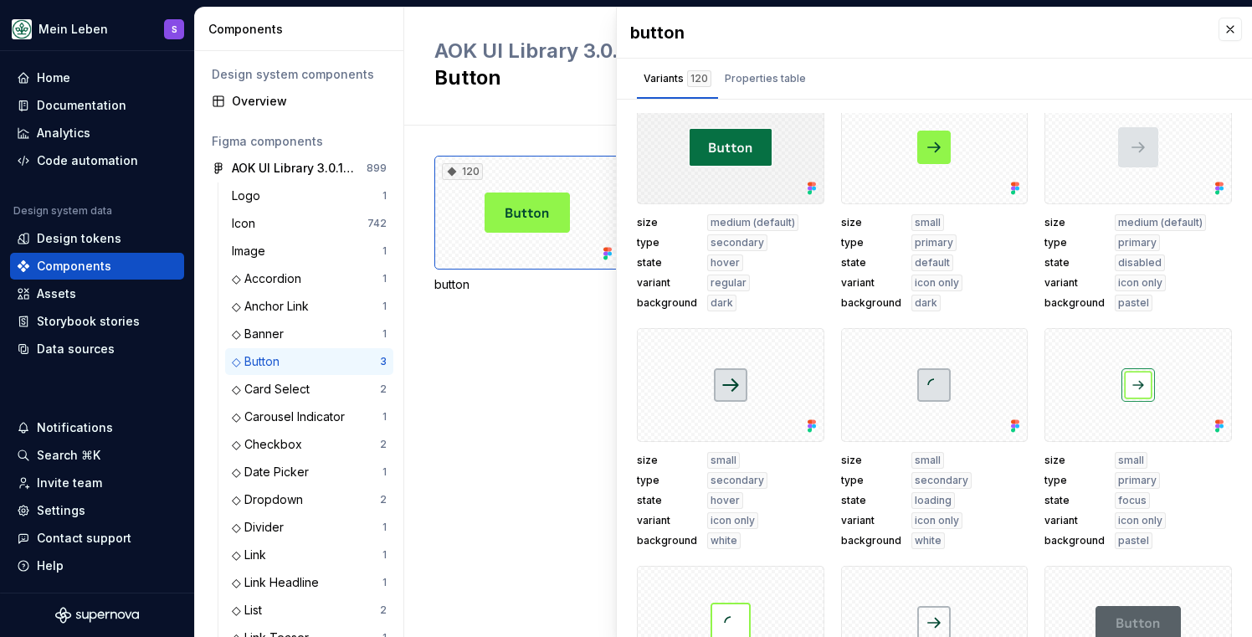
click at [742, 176] on div at bounding box center [730, 147] width 187 height 114
click at [805, 191] on icon at bounding box center [811, 188] width 17 height 17
click at [748, 83] on div "Properties table" at bounding box center [765, 78] width 81 height 17
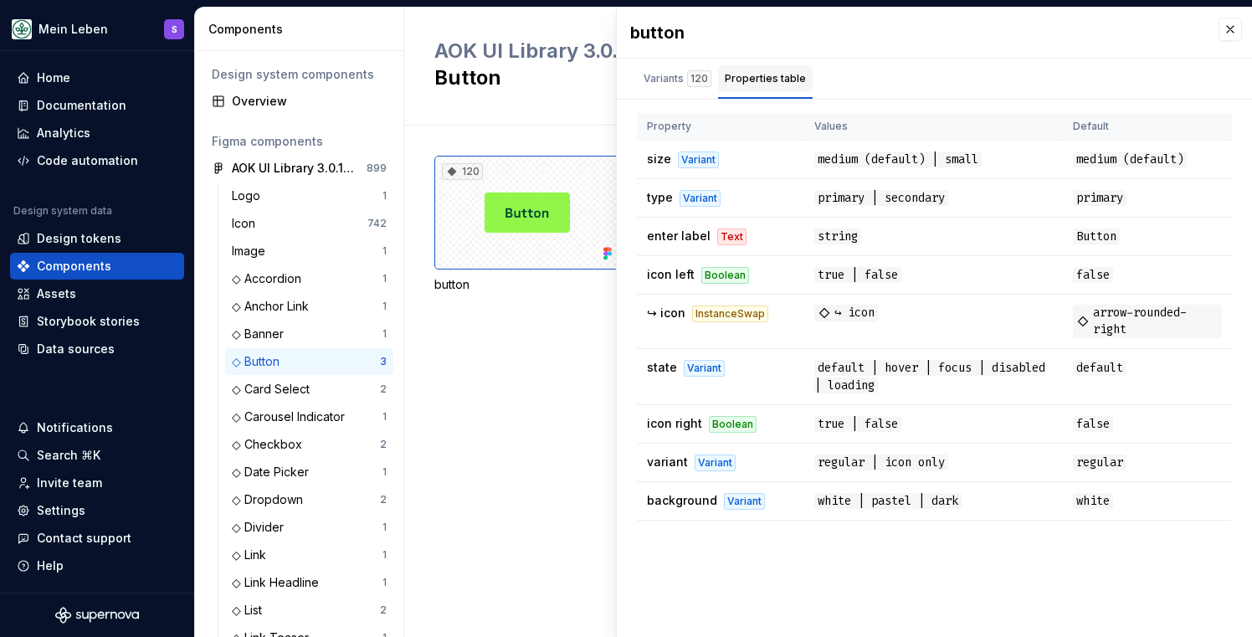
scroll to position [0, 0]
click at [529, 429] on div "120 button 120 floating button 48 toggle button" at bounding box center [842, 380] width 817 height 511
click at [1226, 33] on button "button" at bounding box center [1229, 29] width 23 height 23
